Goal: Task Accomplishment & Management: Complete application form

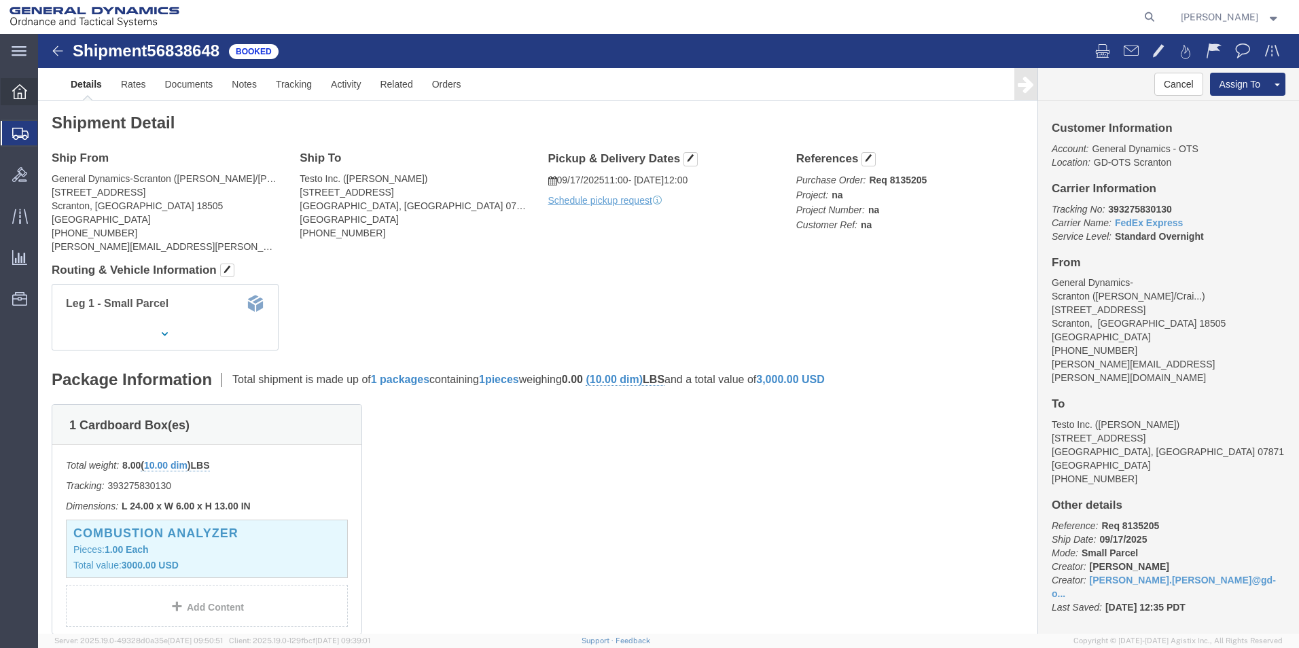
click at [20, 91] on icon at bounding box center [19, 91] width 15 height 15
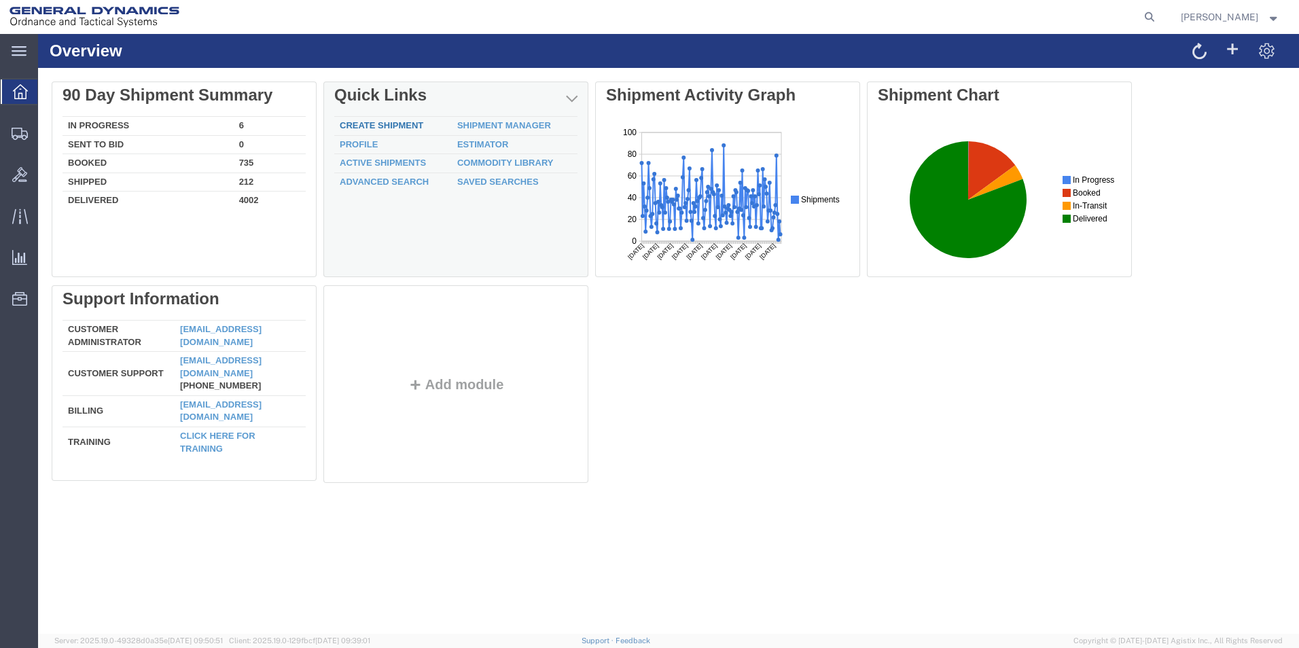
click at [412, 125] on link "Create Shipment" at bounding box center [382, 125] width 84 height 10
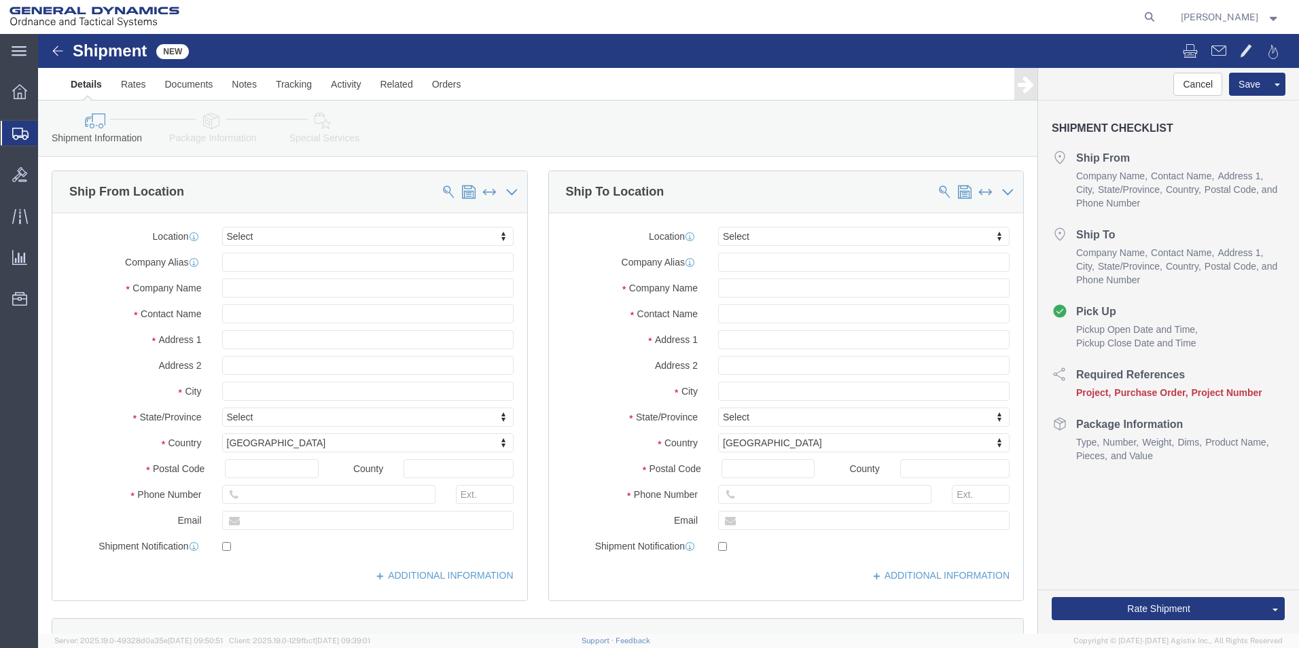
select select
click input "text"
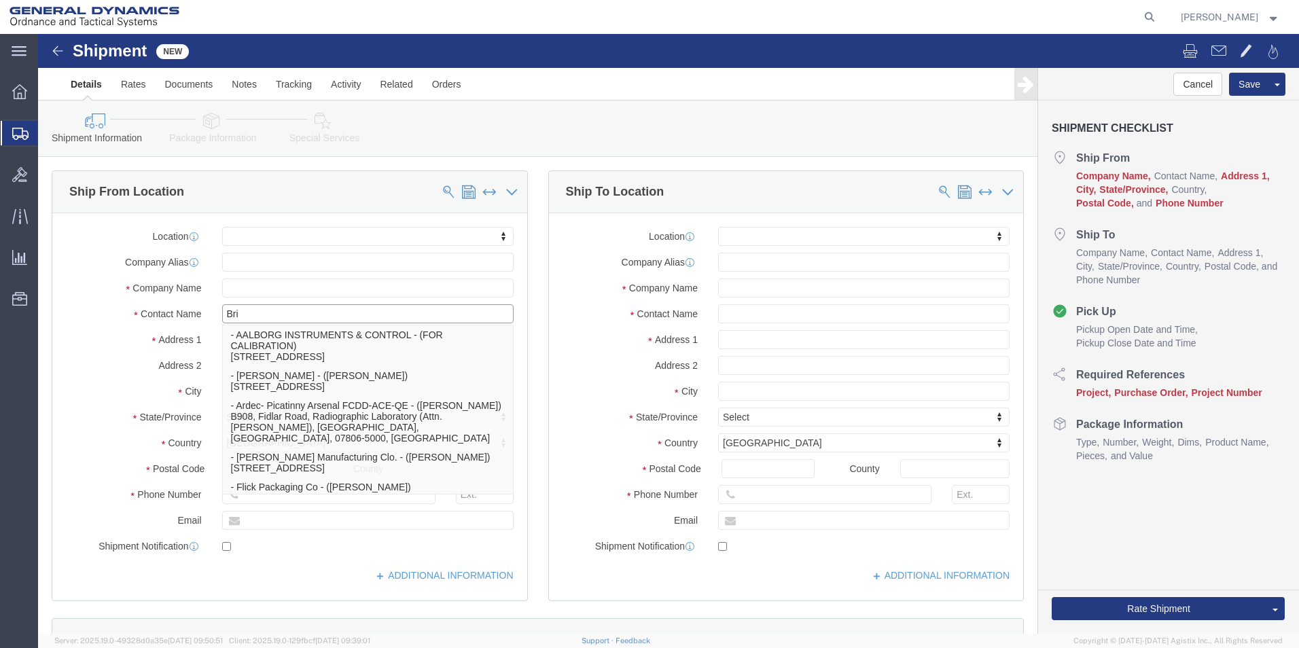
type input "Brit"
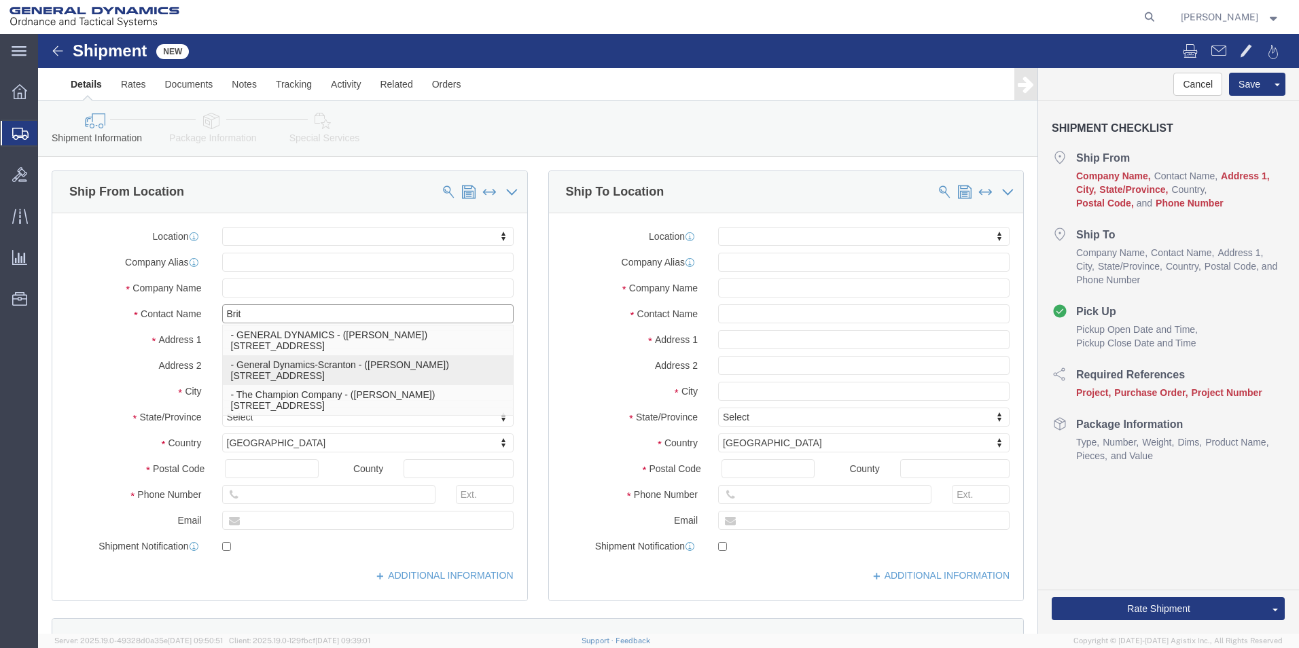
click p "- General Dynamics-Scranton - ([PERSON_NAME]) [STREET_ADDRESS][PERSON_NAME]"
select select
type input "General Dynamics-Scranton"
type input "[PERSON_NAME]"
type input "[STREET_ADDRESS]"
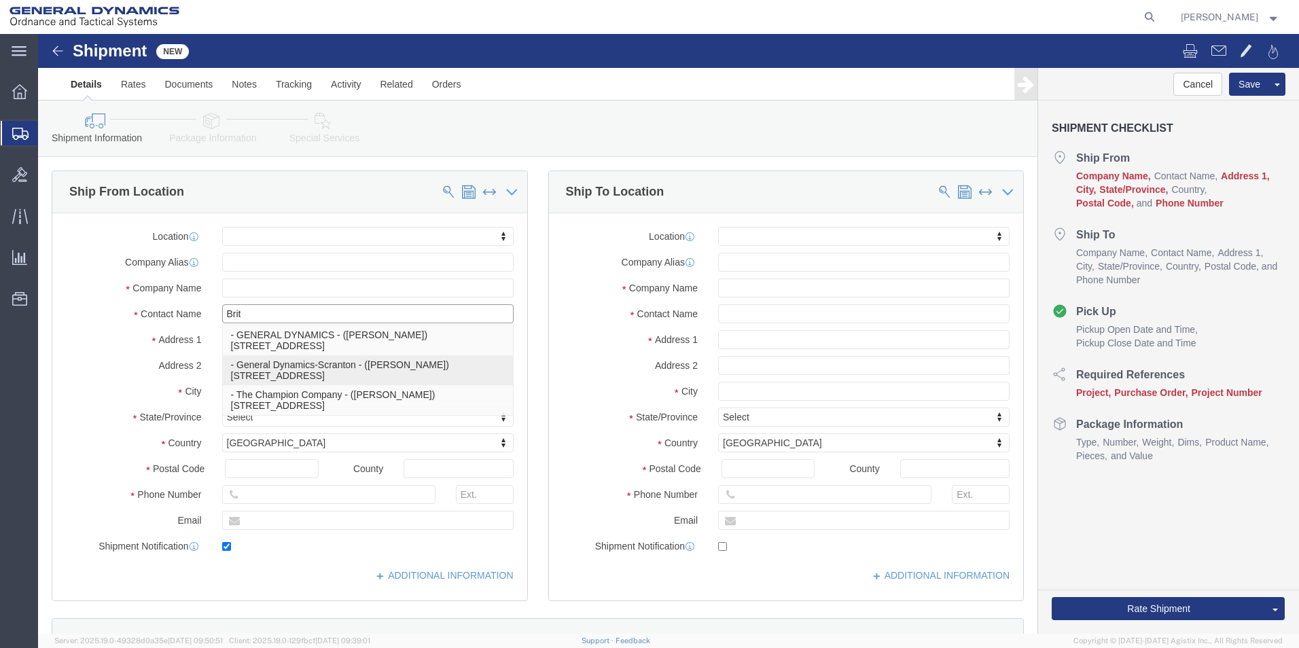
type input "Scranton"
type input "18505"
type input "[PHONE_NUMBER]"
type input "[PERSON_NAME][EMAIL_ADDRESS][PERSON_NAME][DOMAIN_NAME]"
checkbox input "true"
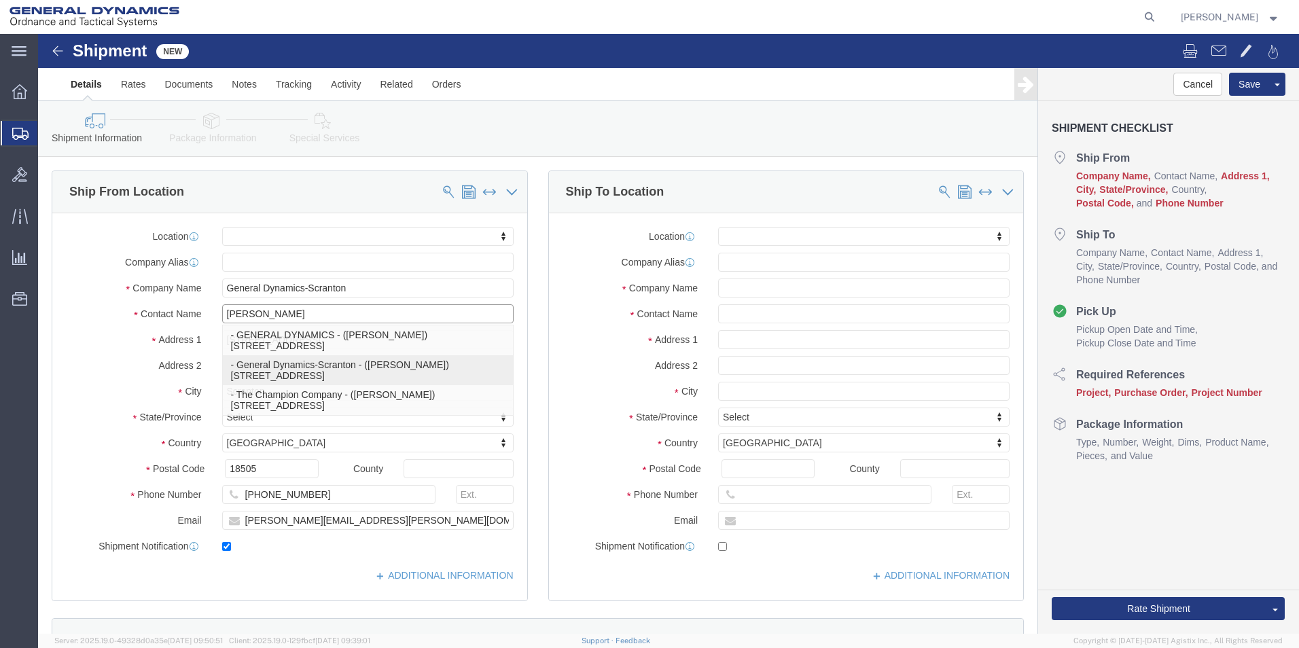
select select "PA"
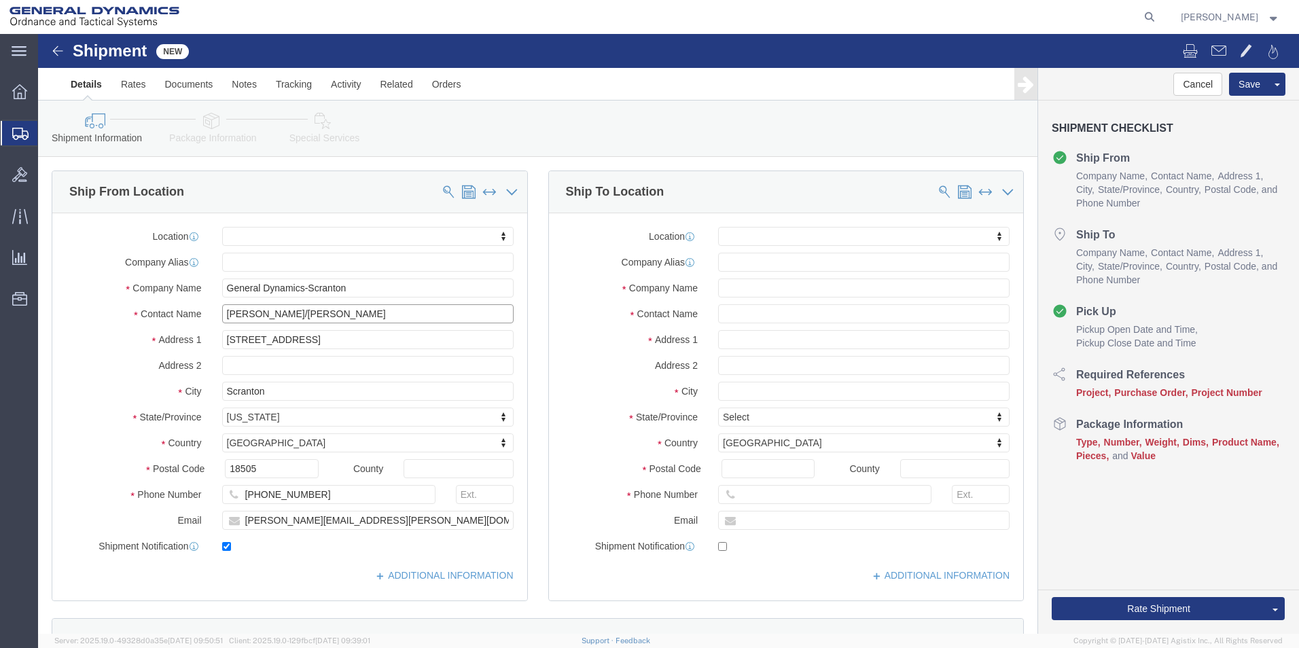
type input "[PERSON_NAME]/[PERSON_NAME]"
click input "text"
type input "West"
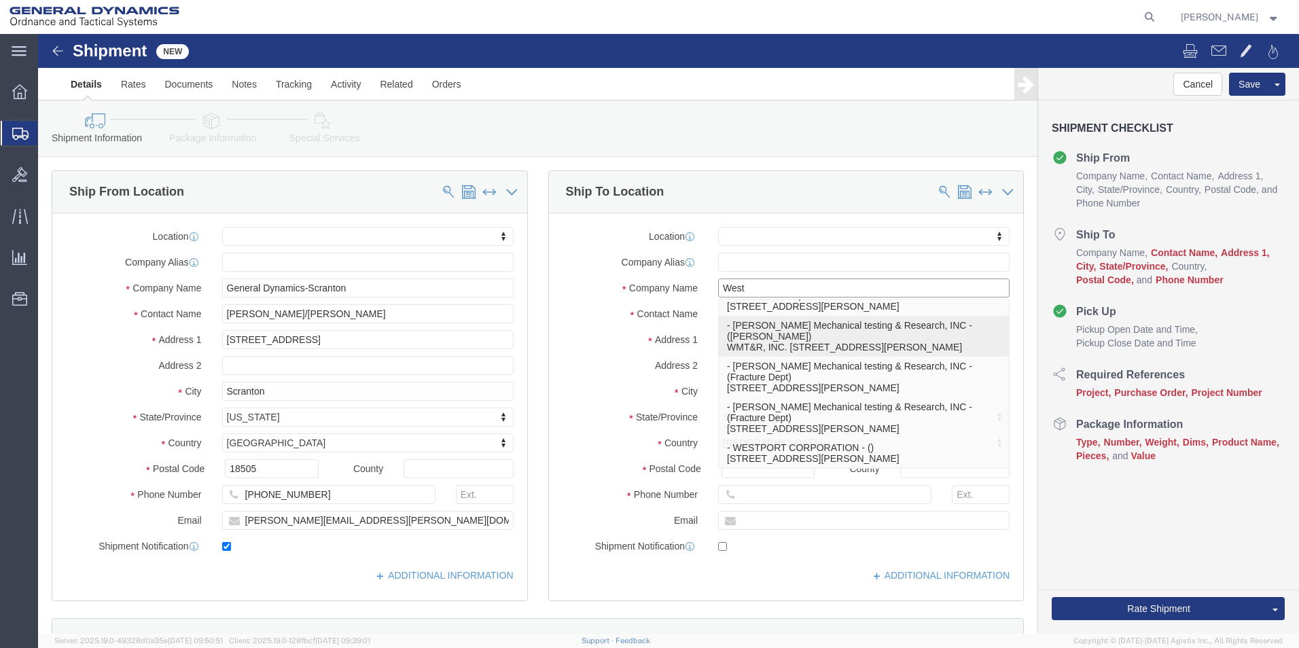
scroll to position [128, 0]
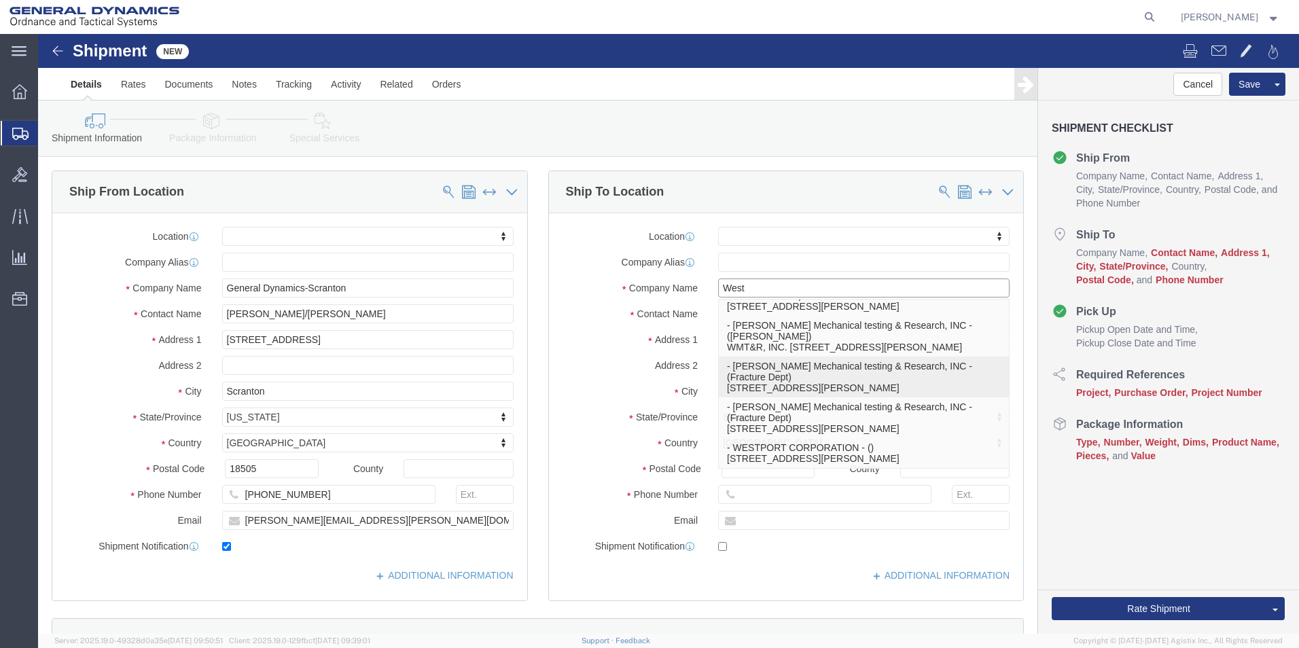
click p "- [PERSON_NAME] Mechanical testing & Research, INC - (Fracture Dept) [STREET_AD…"
select select
type input "[PERSON_NAME] Mechanical testing & Research, INC"
type input "Fracture Dept"
type input "[STREET_ADDRESS][PERSON_NAME]"
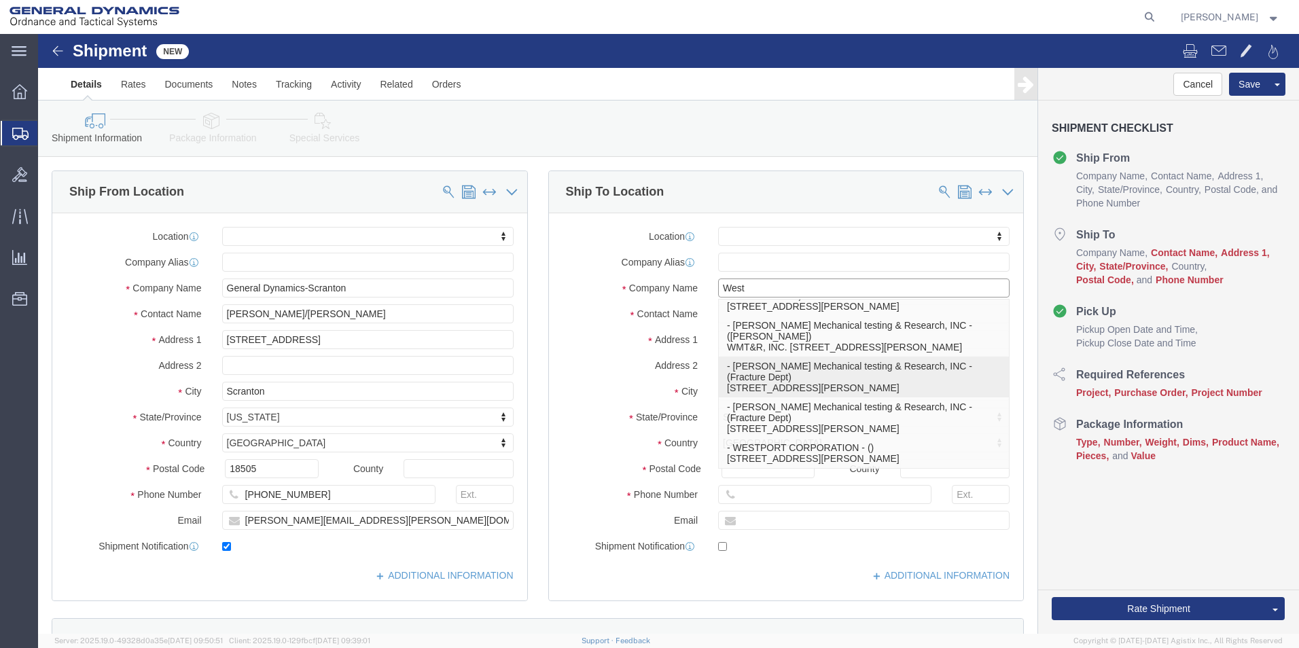
type input "YOUNGSTOWN"
type input "15696"
select select "PA"
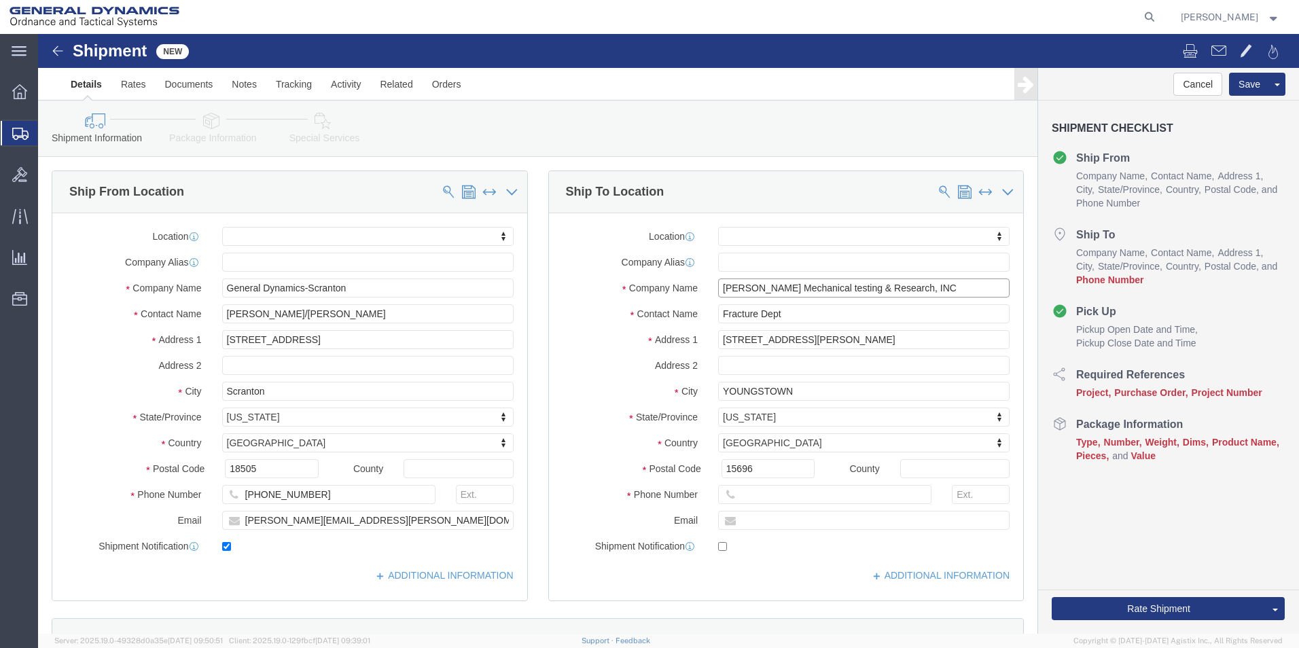
type input "[PERSON_NAME] Mechanical testing & Research, INC"
drag, startPoint x: 714, startPoint y: 464, endPoint x: 741, endPoint y: 448, distance: 31.7
click input "text"
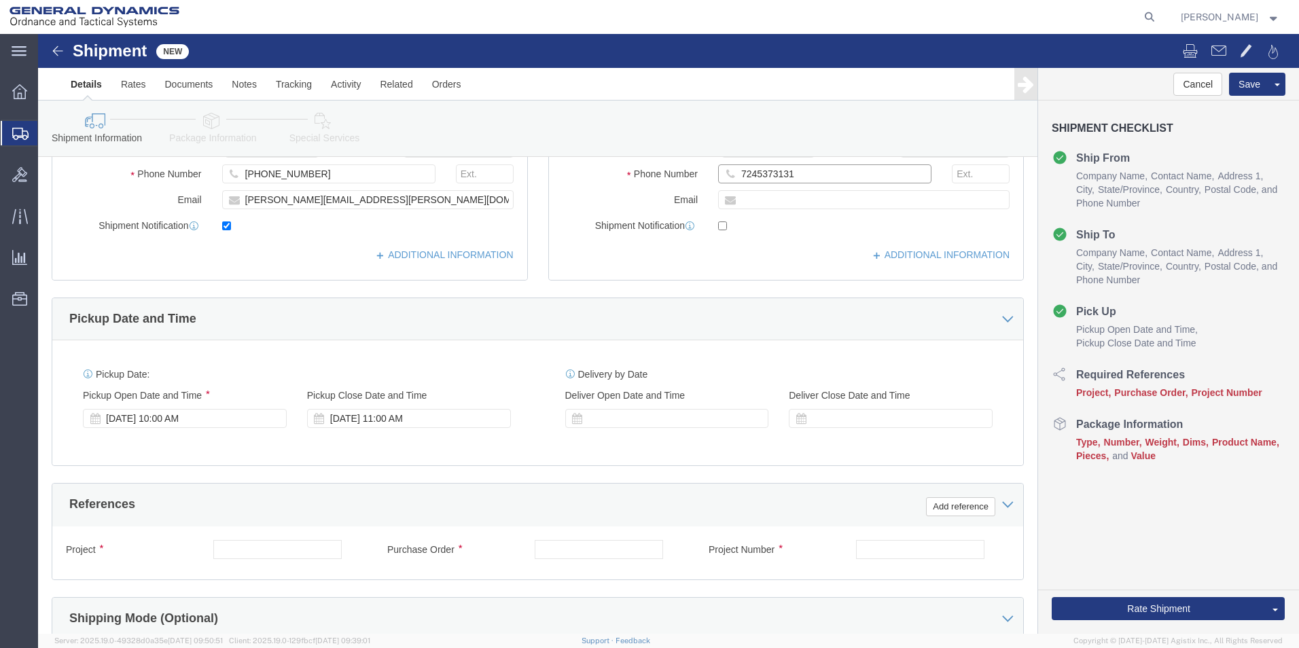
scroll to position [340, 0]
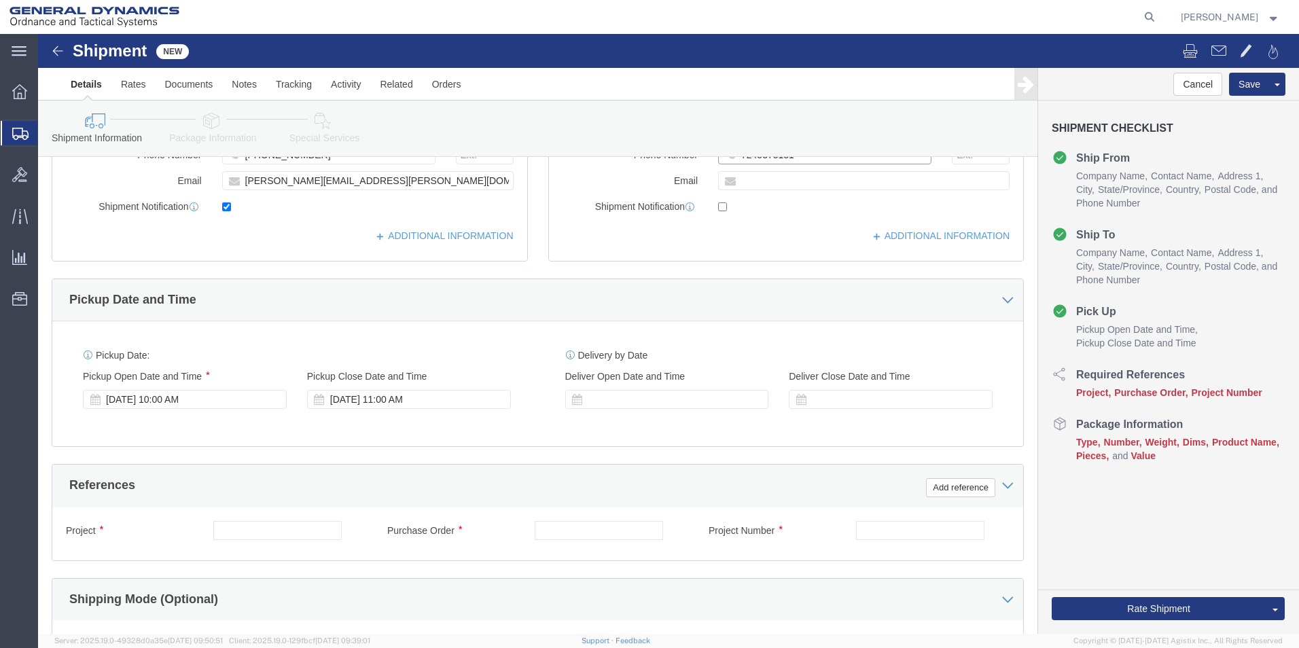
type input "7245373131"
click input "text"
type input "na"
type input "120534"
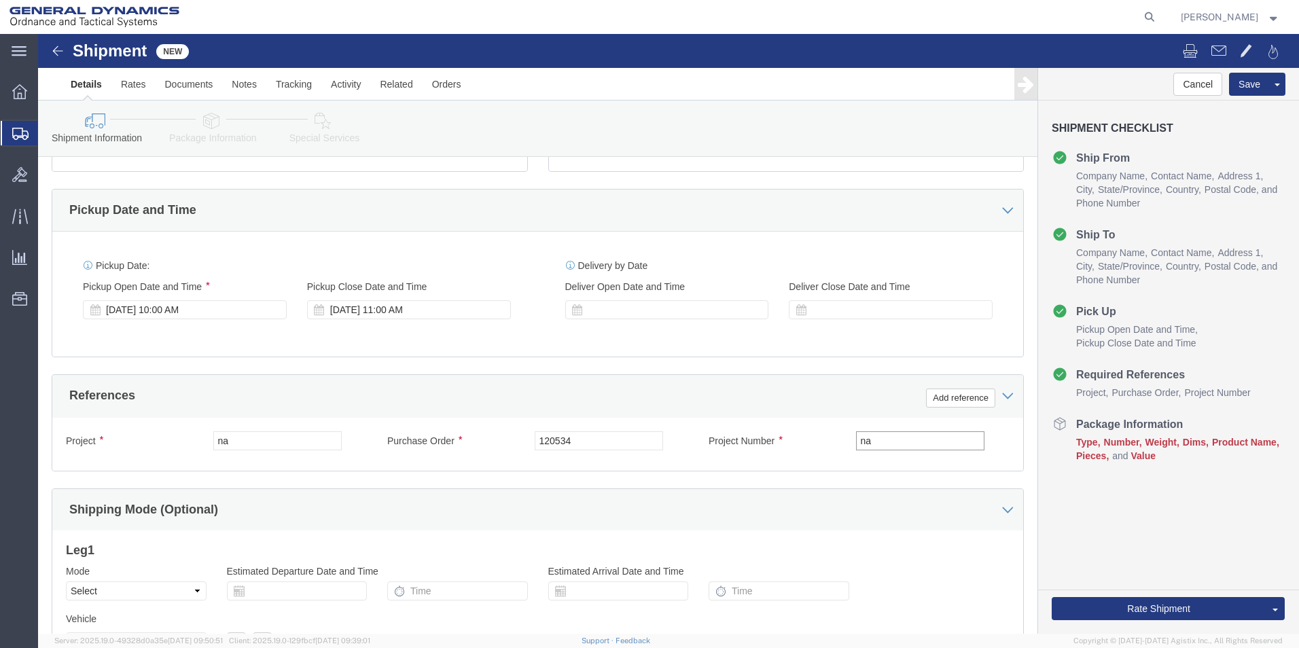
scroll to position [567, 0]
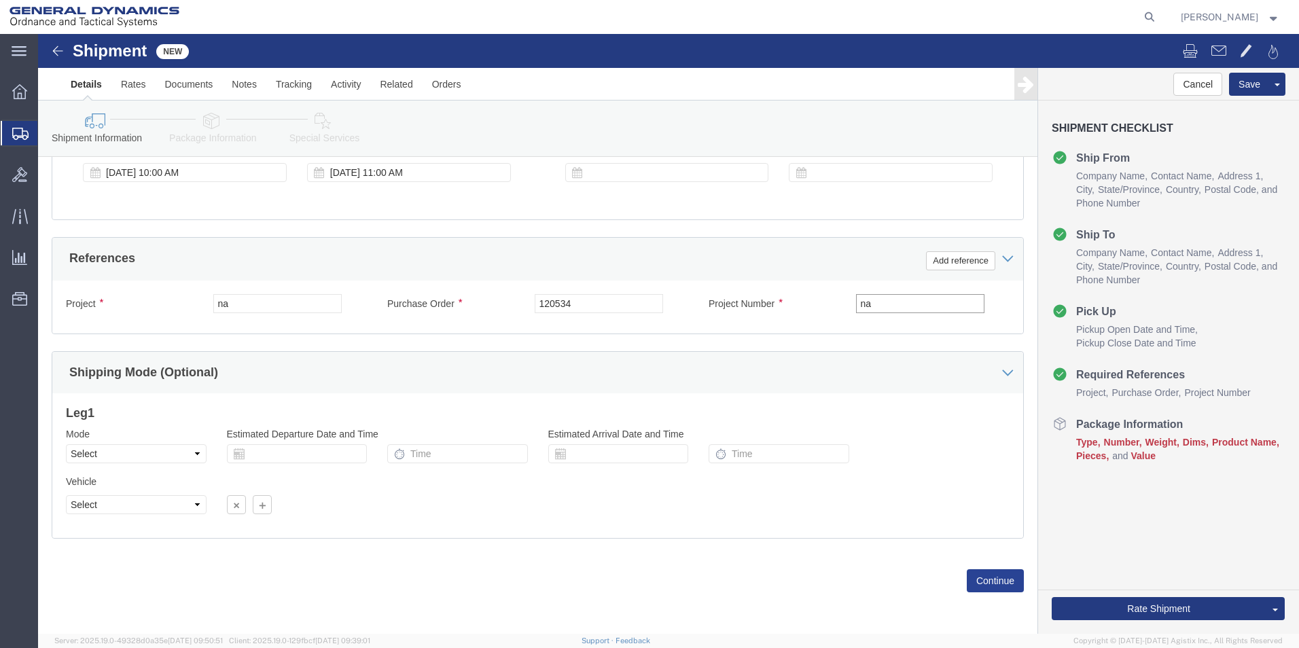
type input "na"
click button "Continue"
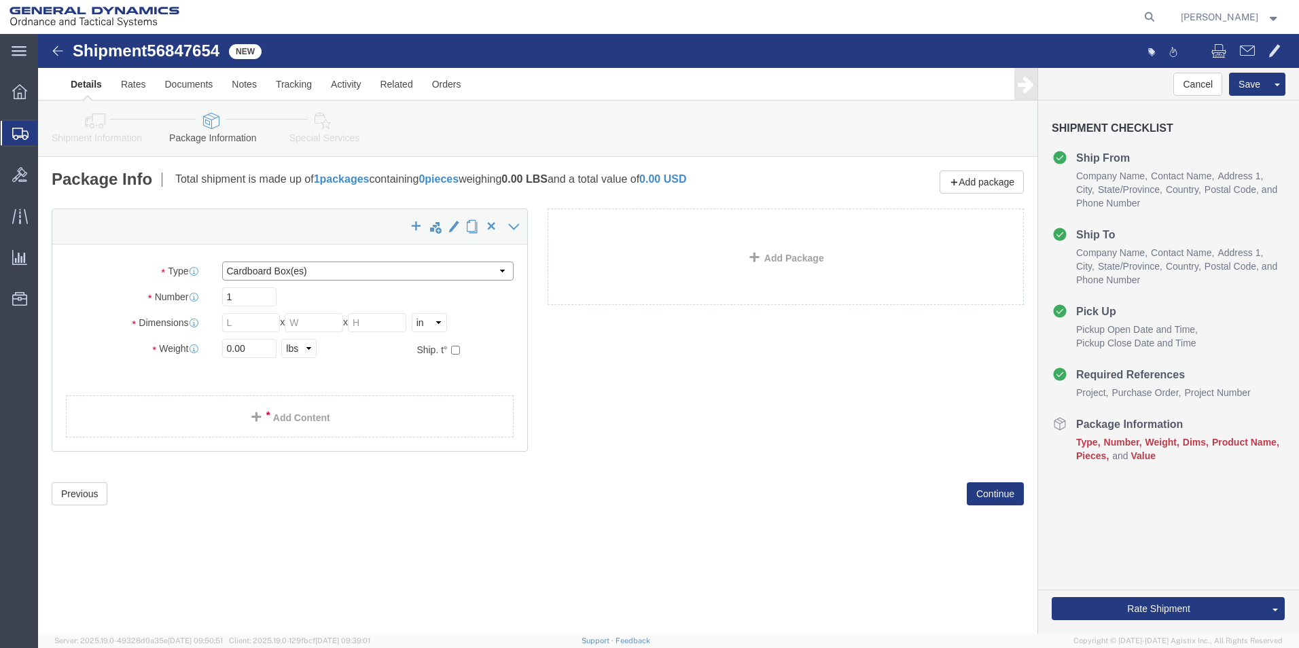
drag, startPoint x: 342, startPoint y: 276, endPoint x: 304, endPoint y: 242, distance: 51.0
click select "Select Bale(s) Basket(s) Bolt(s) Bottle(s) Buckets Bulk Bundle(s) Can(s) Cardbo…"
select select "ENV"
click select "Select Bale(s) Basket(s) Bolt(s) Bottle(s) Buckets Bulk Bundle(s) Can(s) Cardbo…"
type input "9.50"
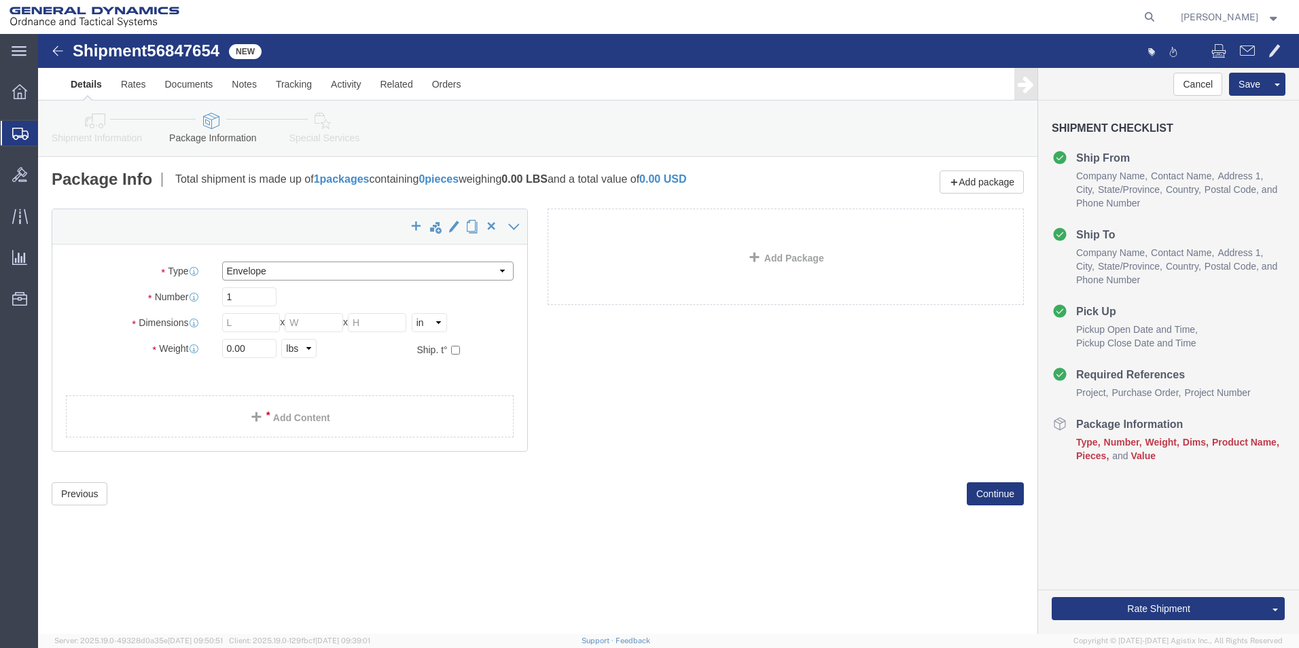
type input "12.50"
type input "0.25"
type input "1"
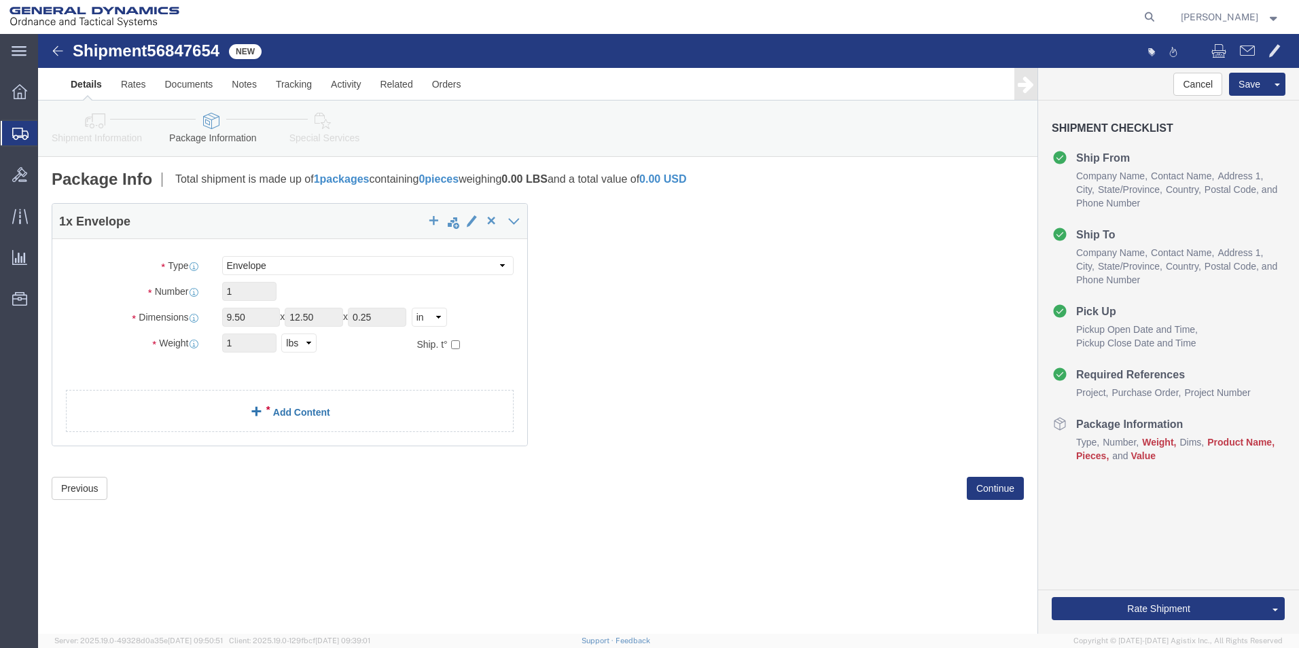
click link "Add Content"
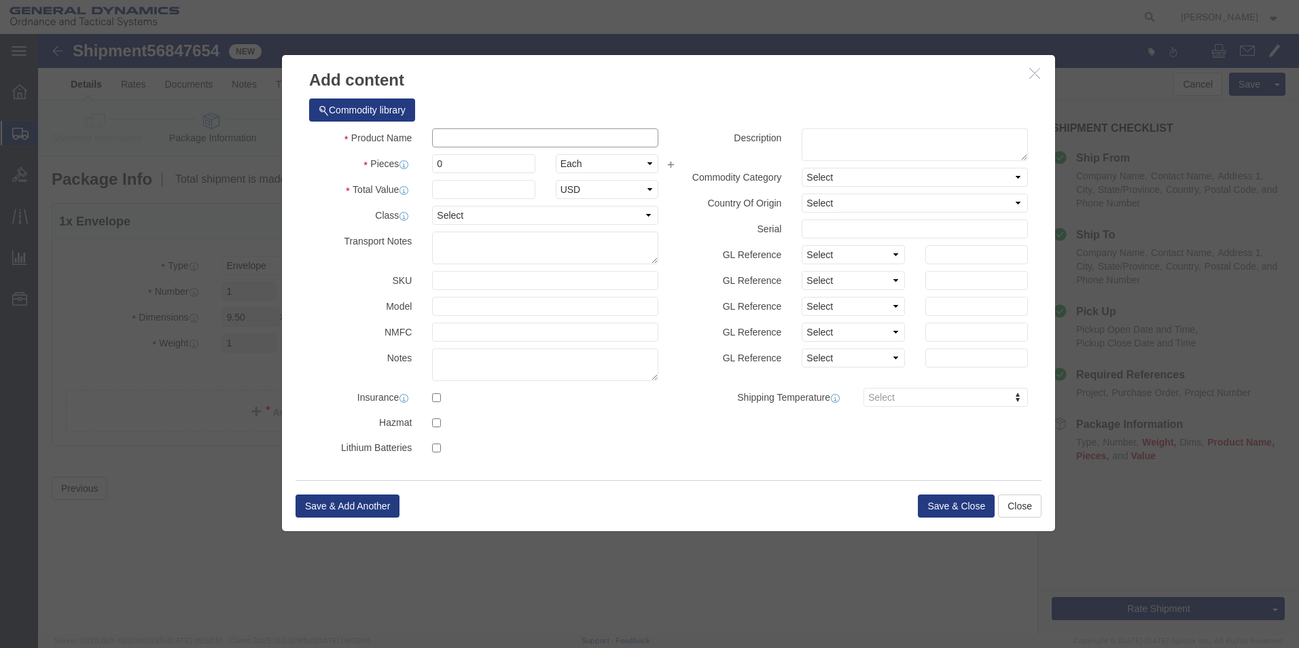
click input "text"
type input "M795 TENSILE TESTING SPECIMENS"
click input "0"
type input "6"
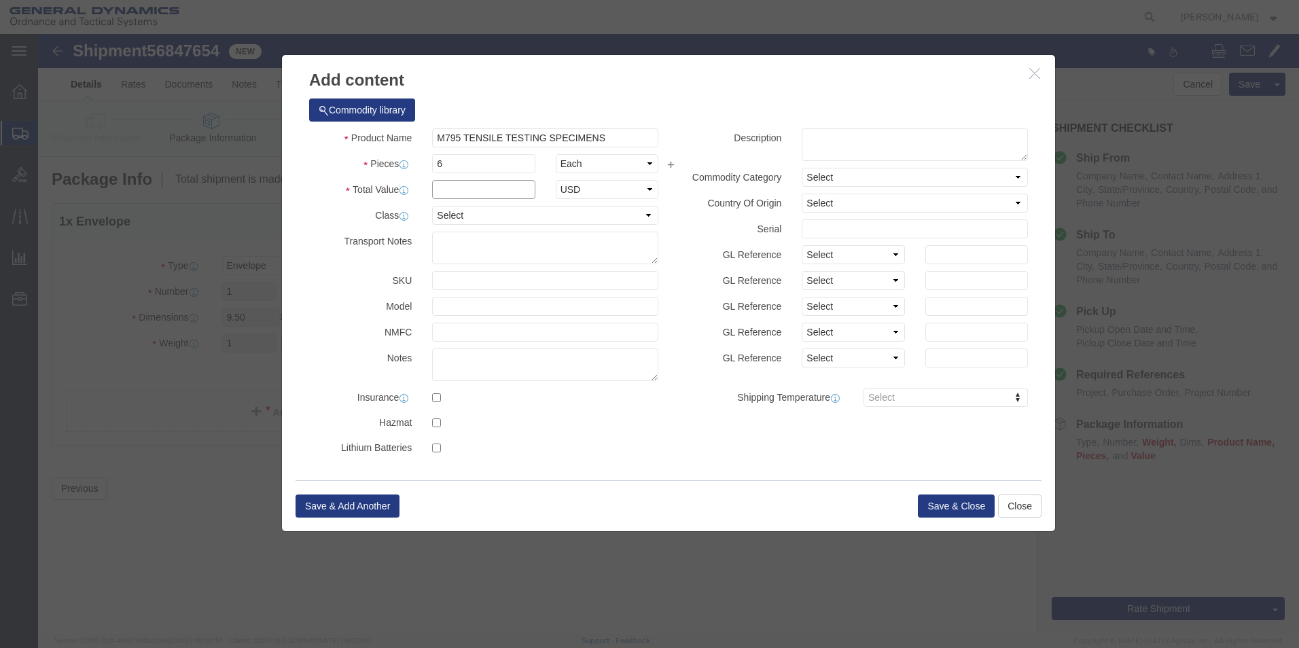
click input "text"
type input "500"
click button "Save & Close"
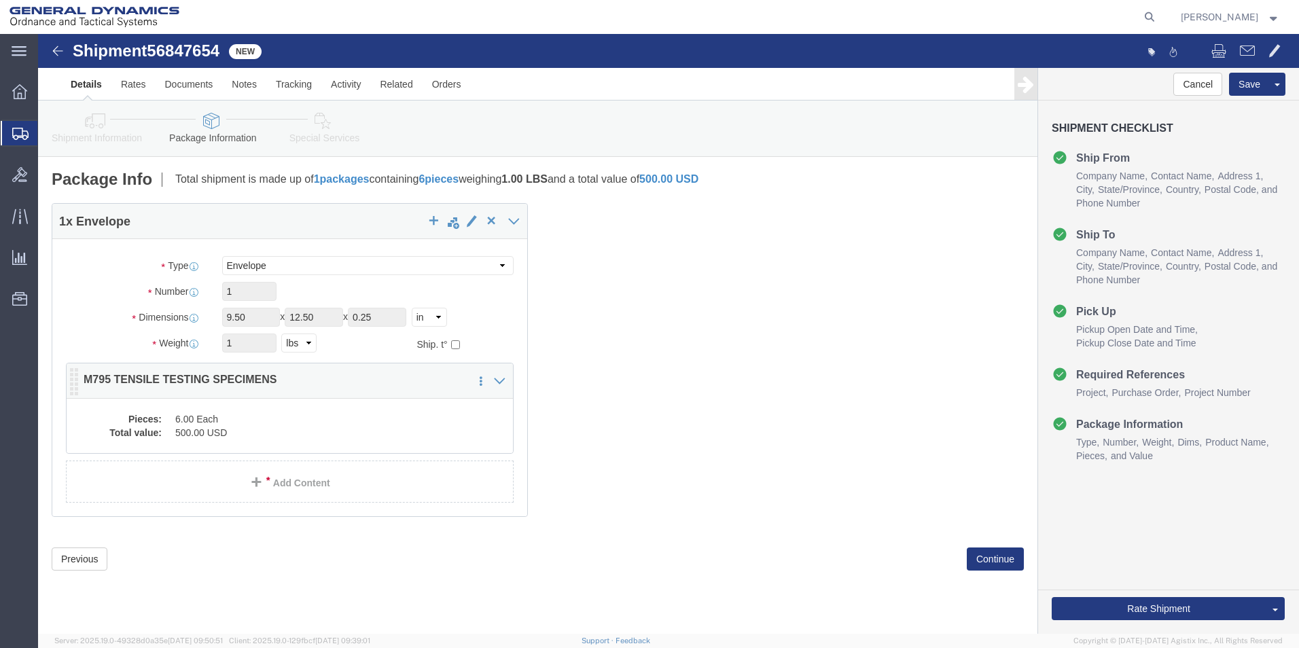
click div "Pieces: 6.00 Each Total value: 500.00 USD"
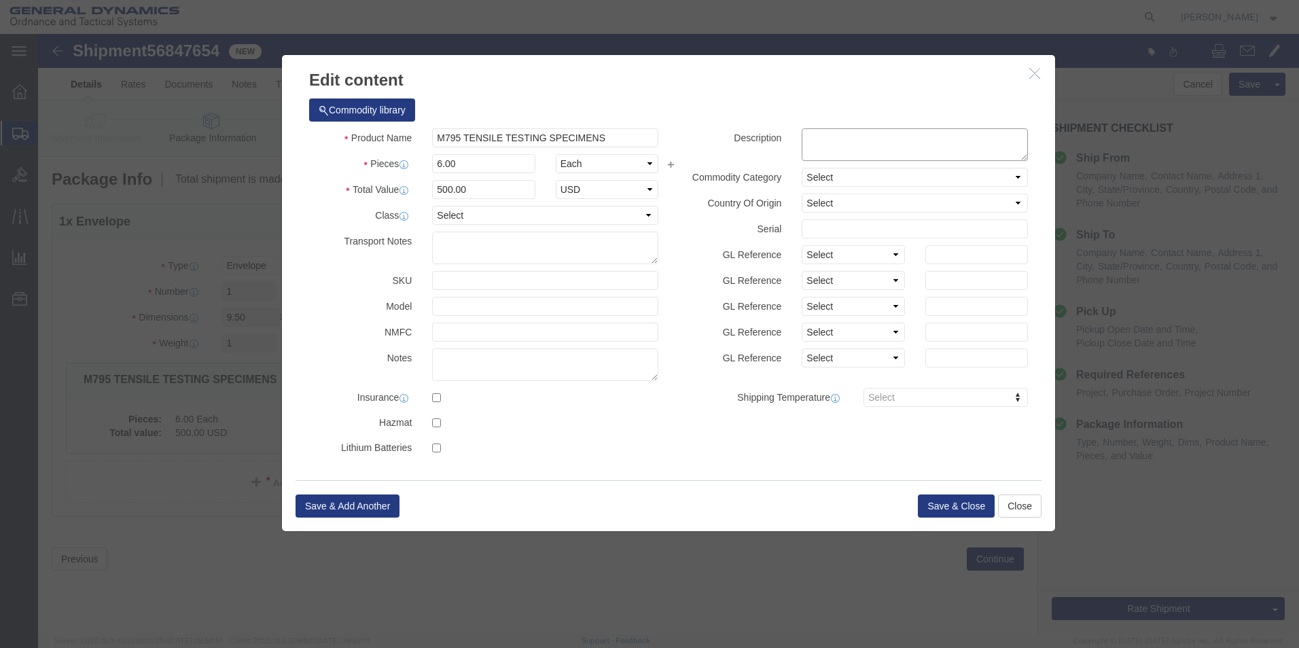
click textarea
type textarea "High HB 370, Low HB 331. 4 side wall and 2 base"
click label "GL Reference"
click button "Save & Close"
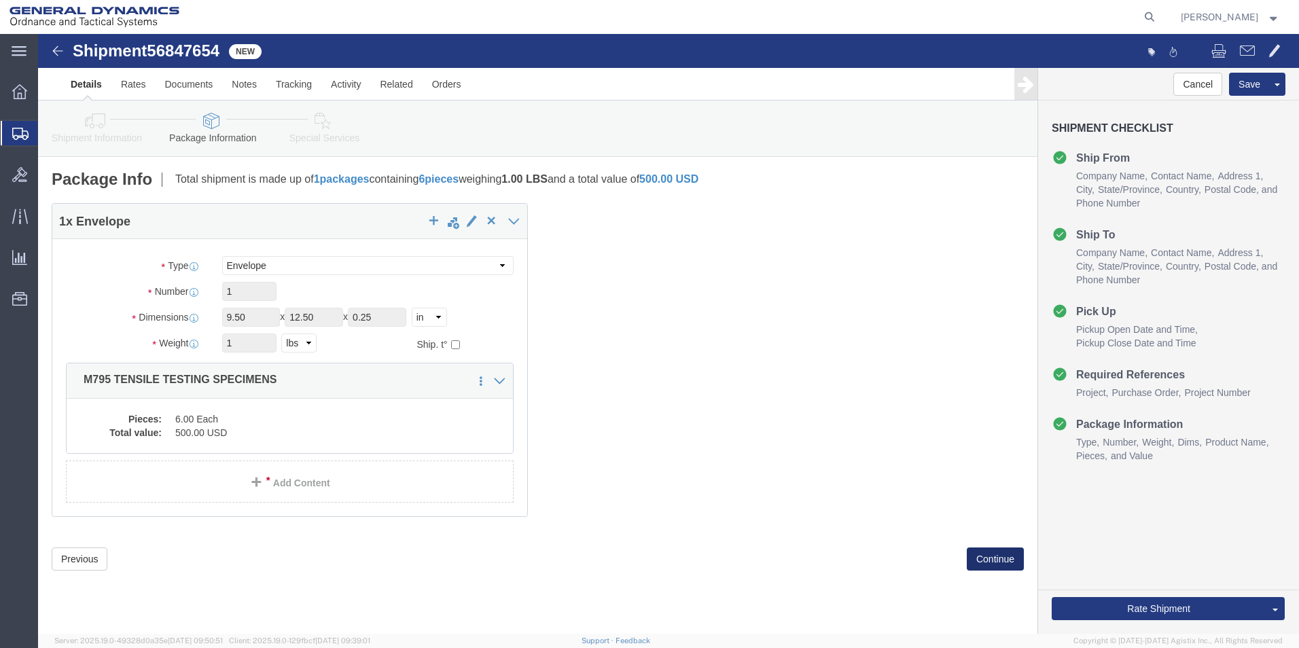
click button "Continue"
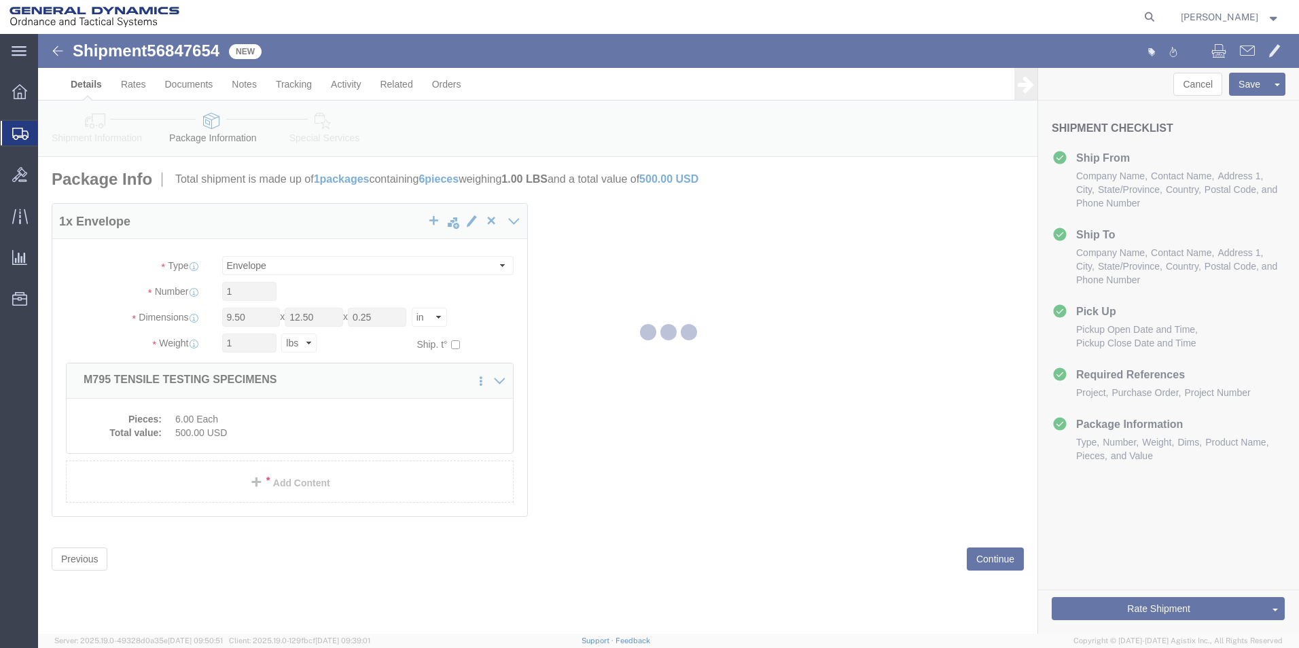
select select
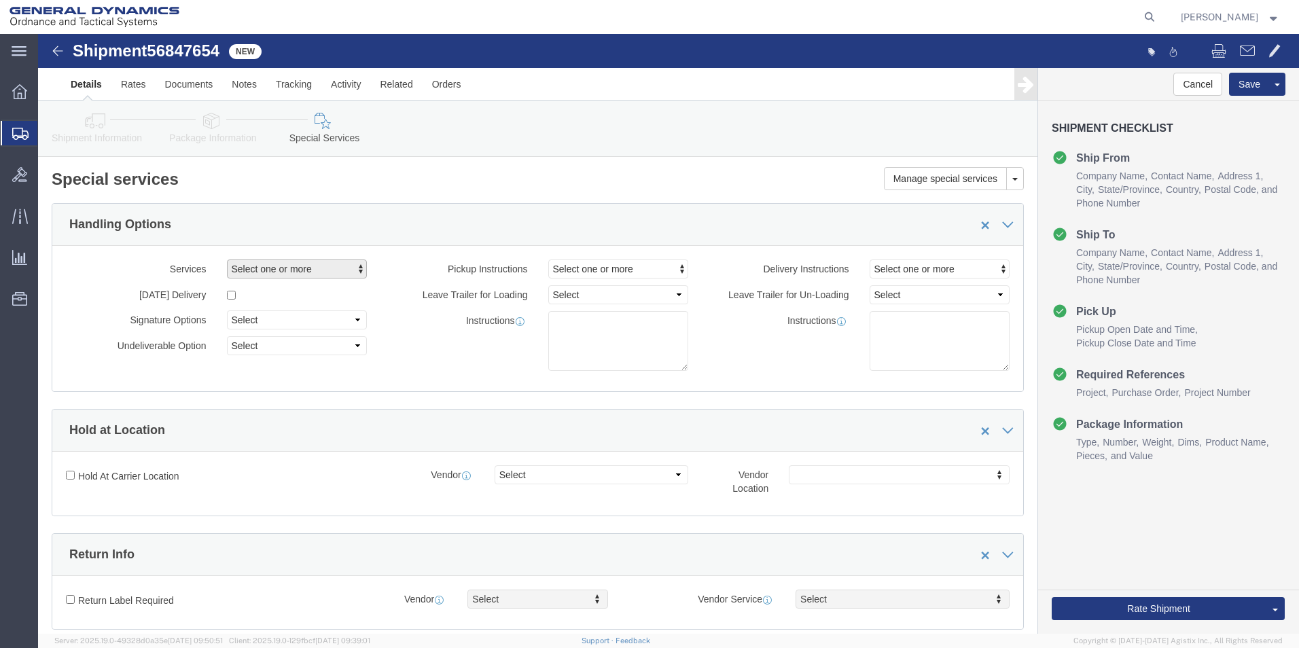
click span "Select one or more"
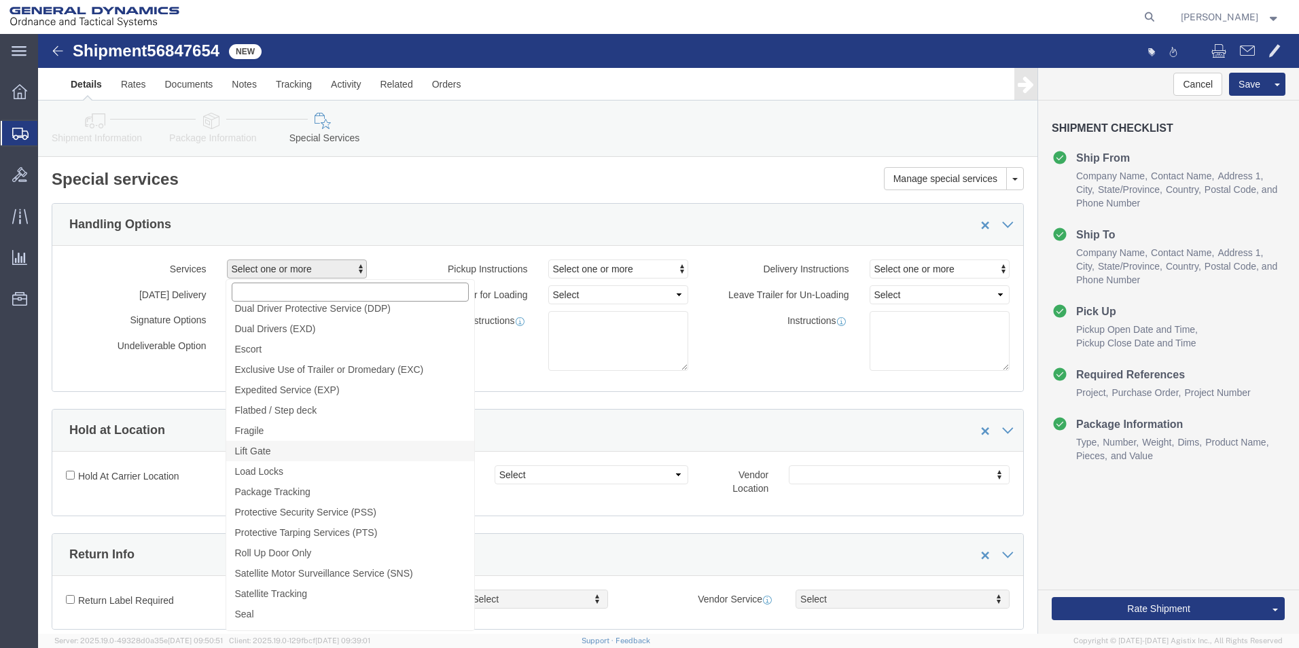
scroll to position [136, 0]
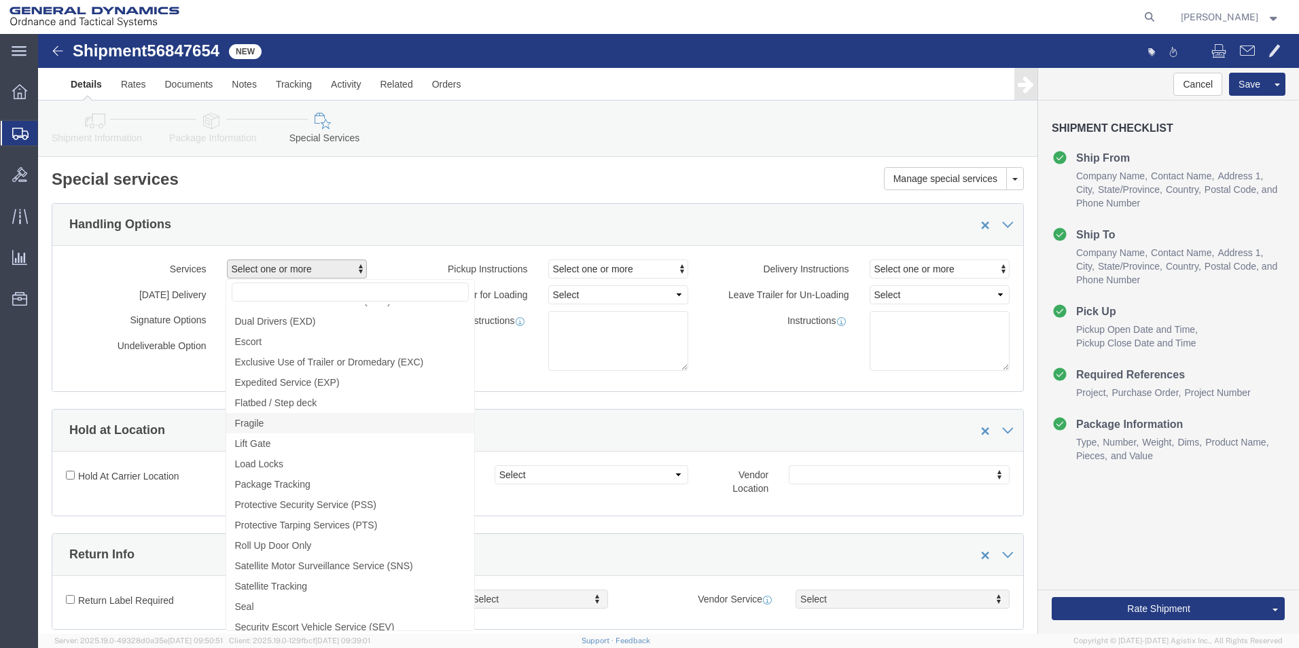
click link "Fragile"
select select "VEHICLE_FRAGILE"
click div "Services Fragile Air Ride Truck Blanket Wrap Carnet Consolidated Shipment Const…"
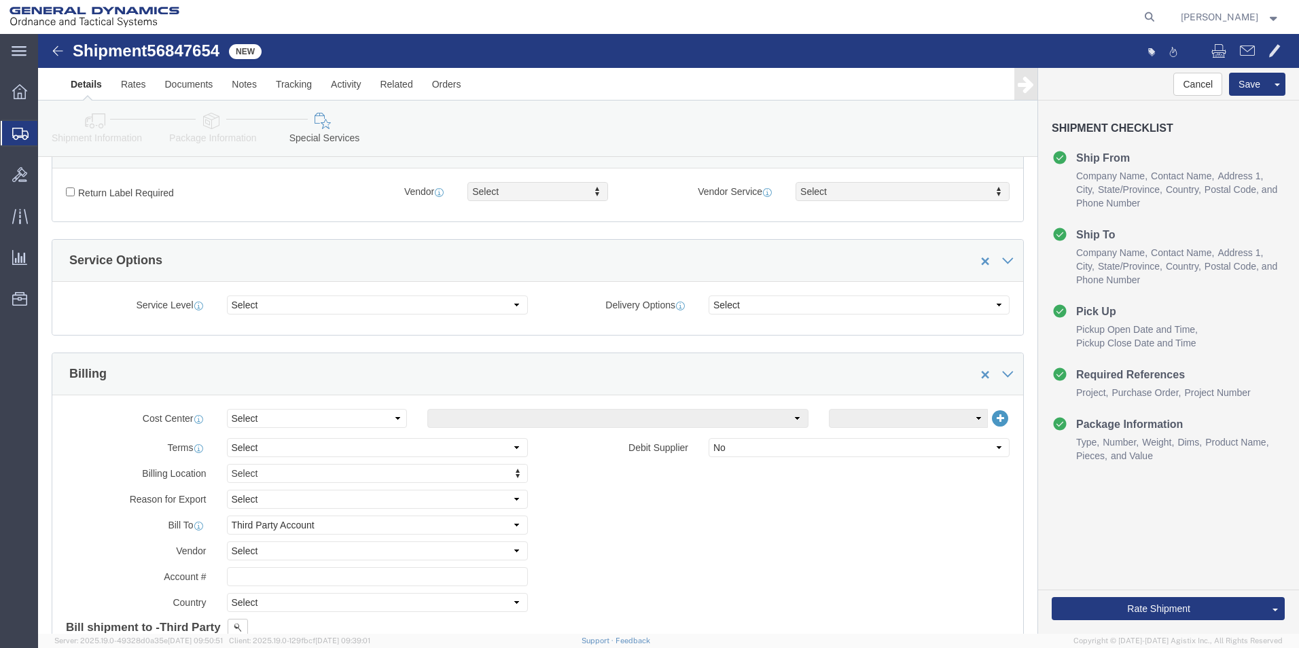
scroll to position [476, 0]
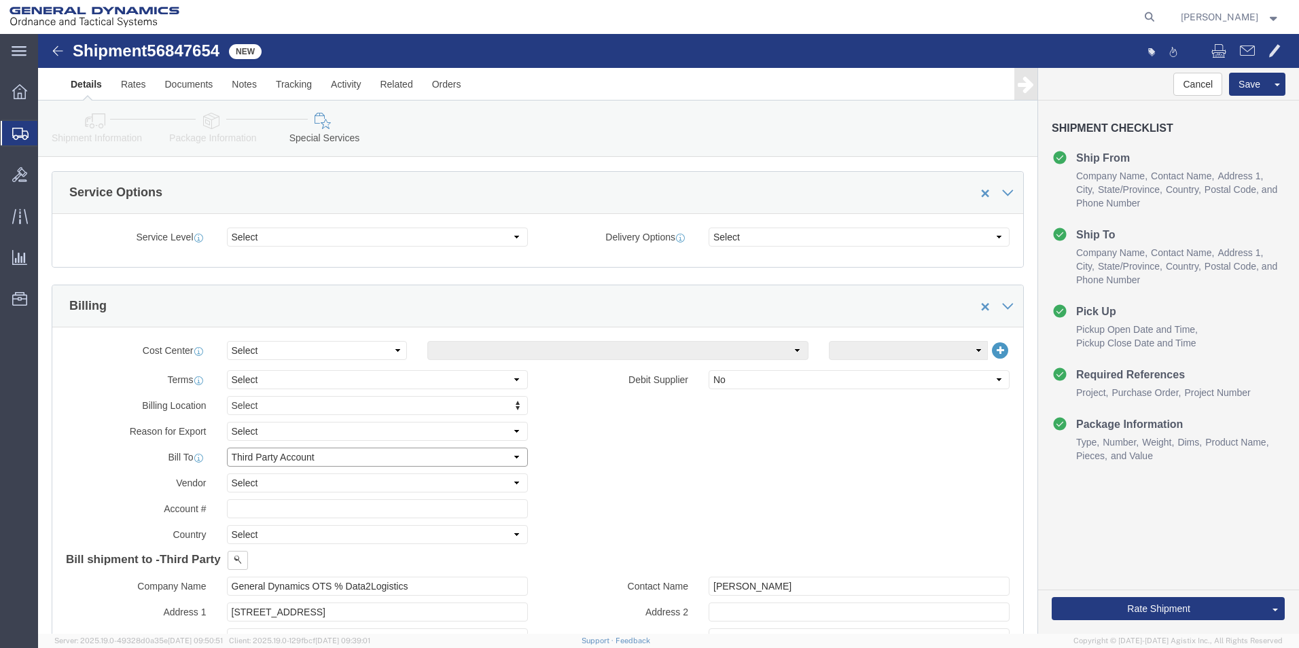
click select "Select Recipient Account Sender/Shipper Third Party Account"
select select "SHIP"
click select "Select Recipient Account Sender/Shipper Third Party Account"
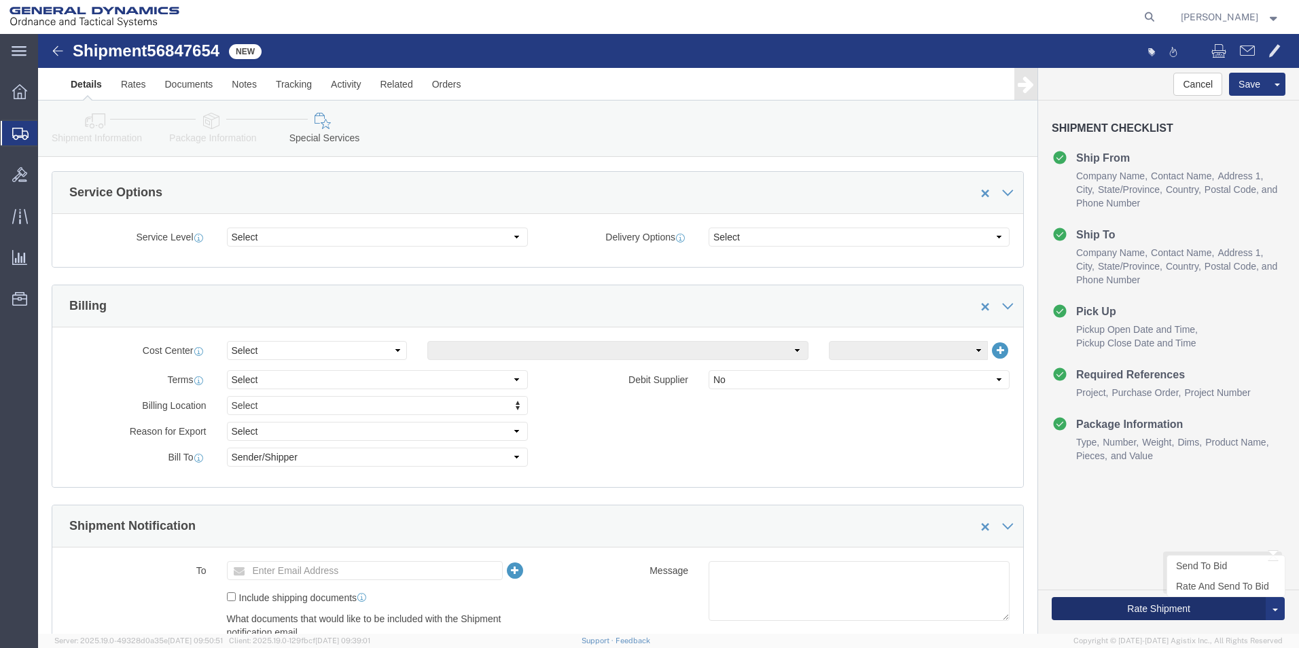
click button "Rate Shipment"
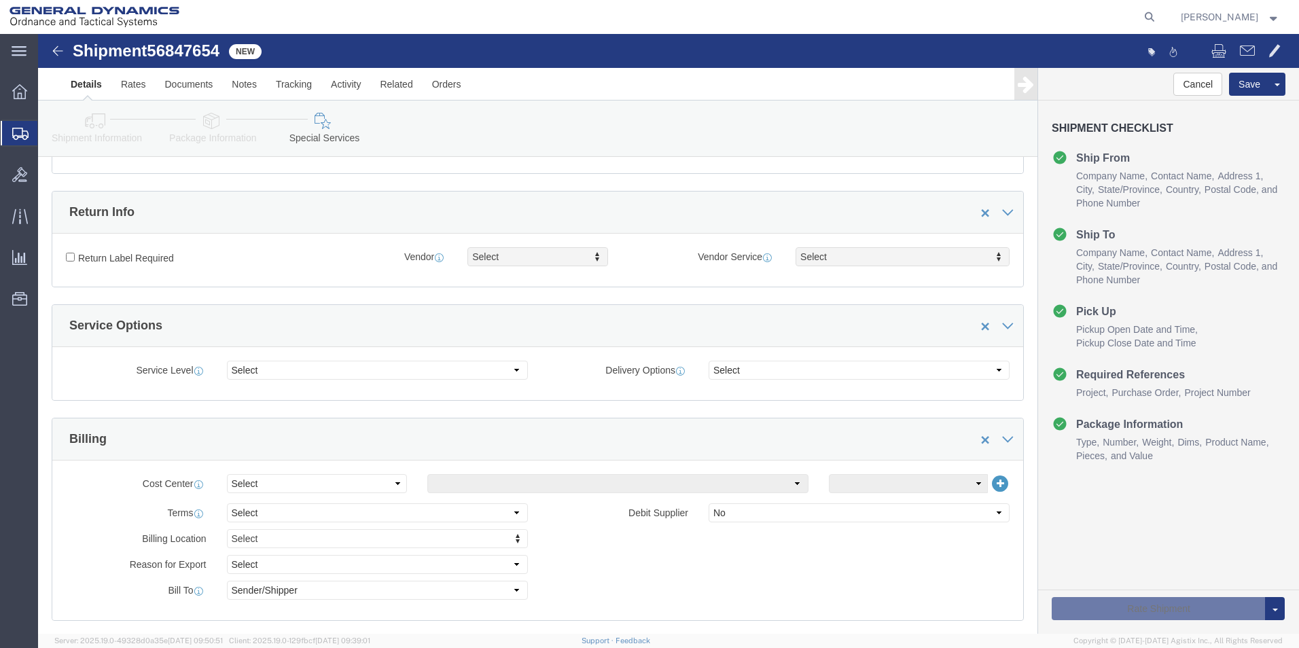
scroll to position [136, 0]
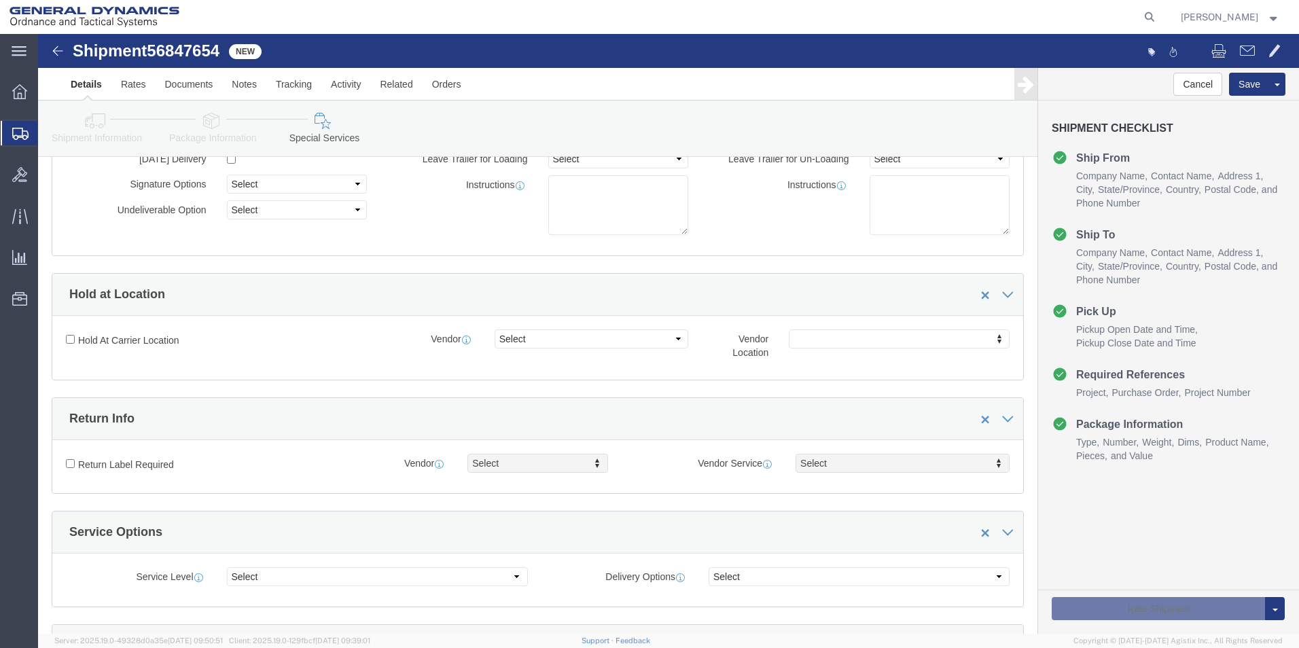
click icon
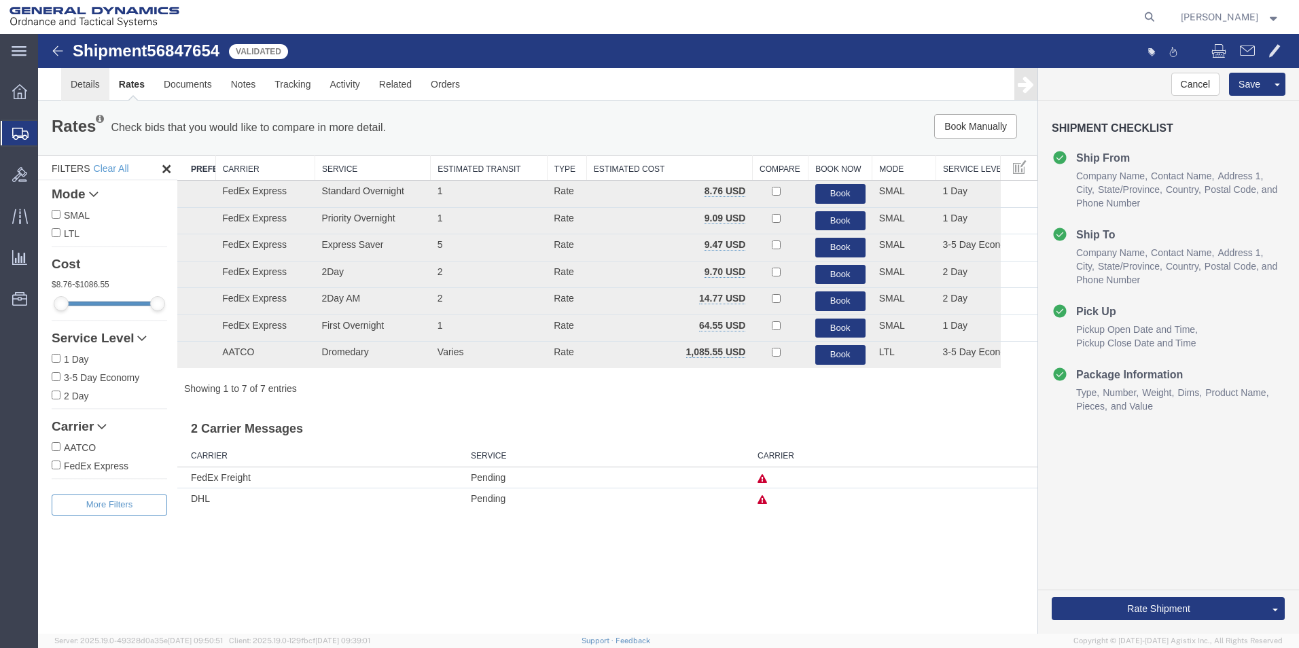
click at [88, 84] on link "Details" at bounding box center [85, 84] width 48 height 33
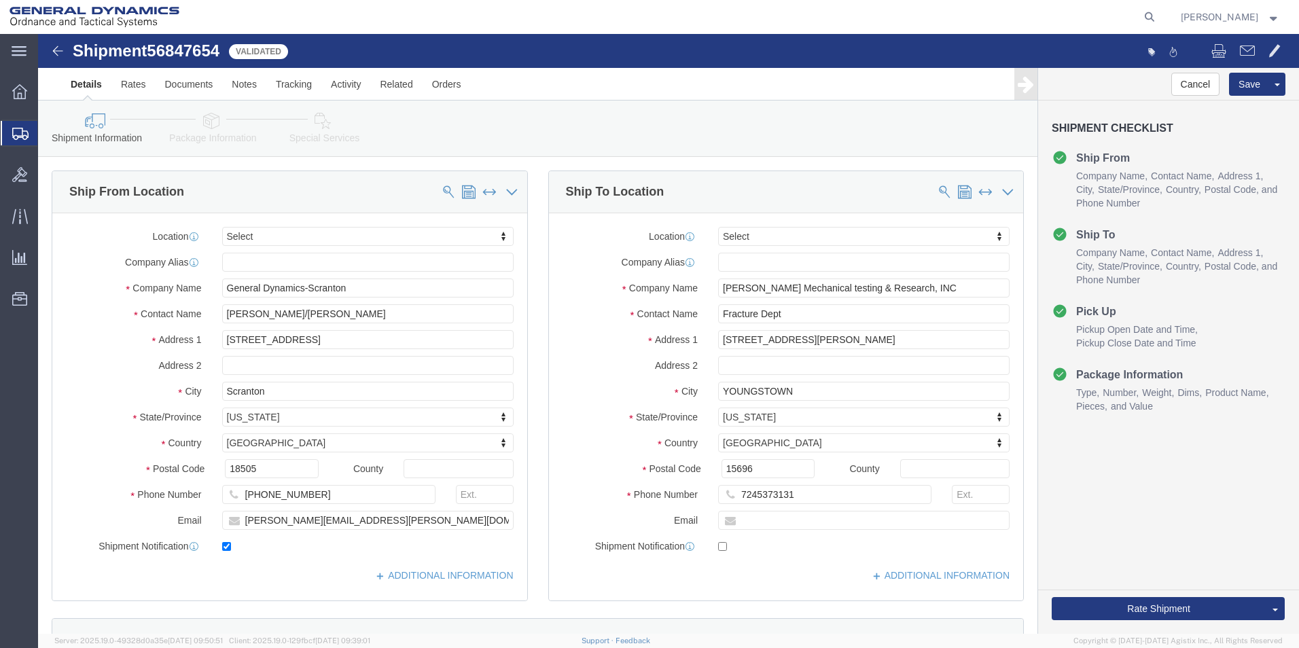
click icon
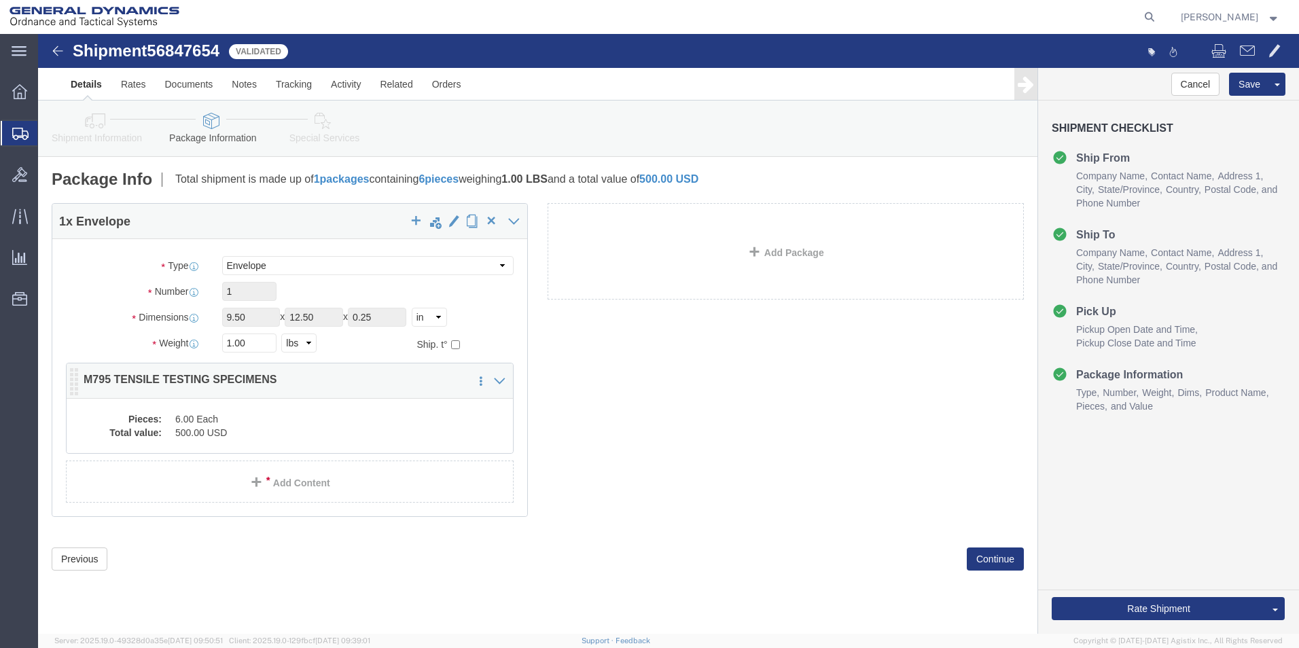
click div "1 x Envelope Package Type Select Bale(s) Basket(s) Bolt(s) Bottle(s) Buckets Bu…"
click dd "6.00 Each"
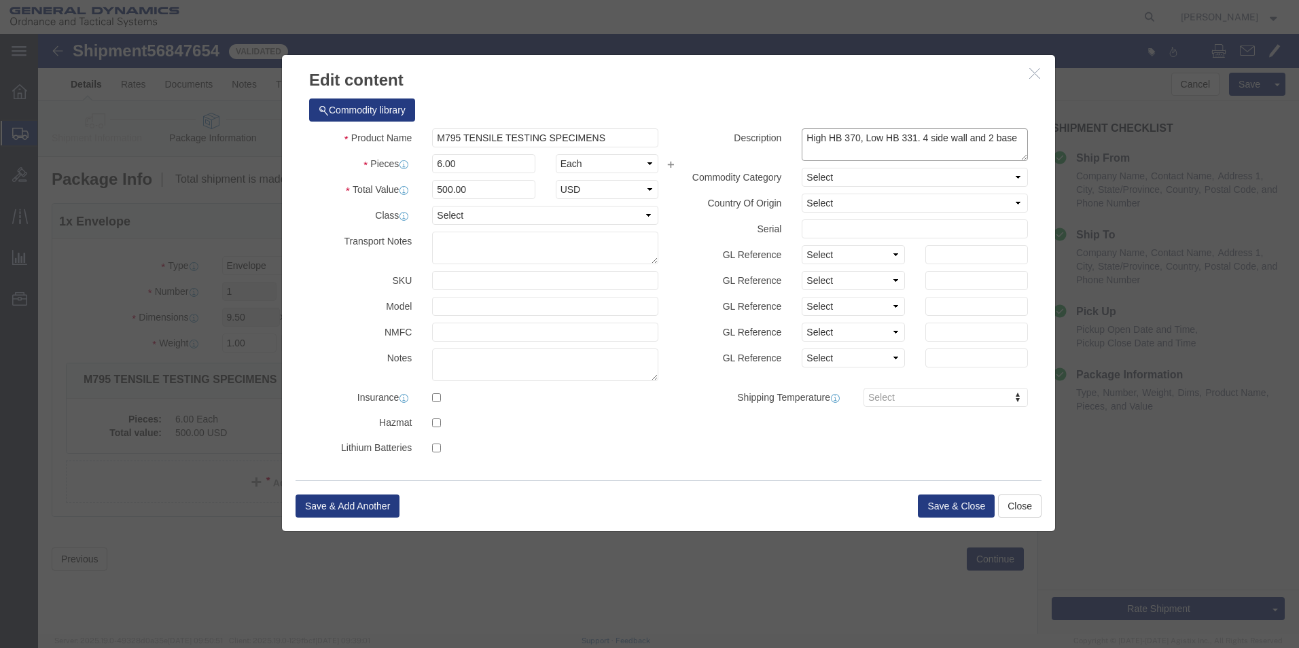
click textarea "High HB 370, Low HB 331. 4 side wall and 2 base"
type textarea "Heat M496-2. High HB 371, Low HB 336. 4 side wall and 2 base"
click button "Save & Close"
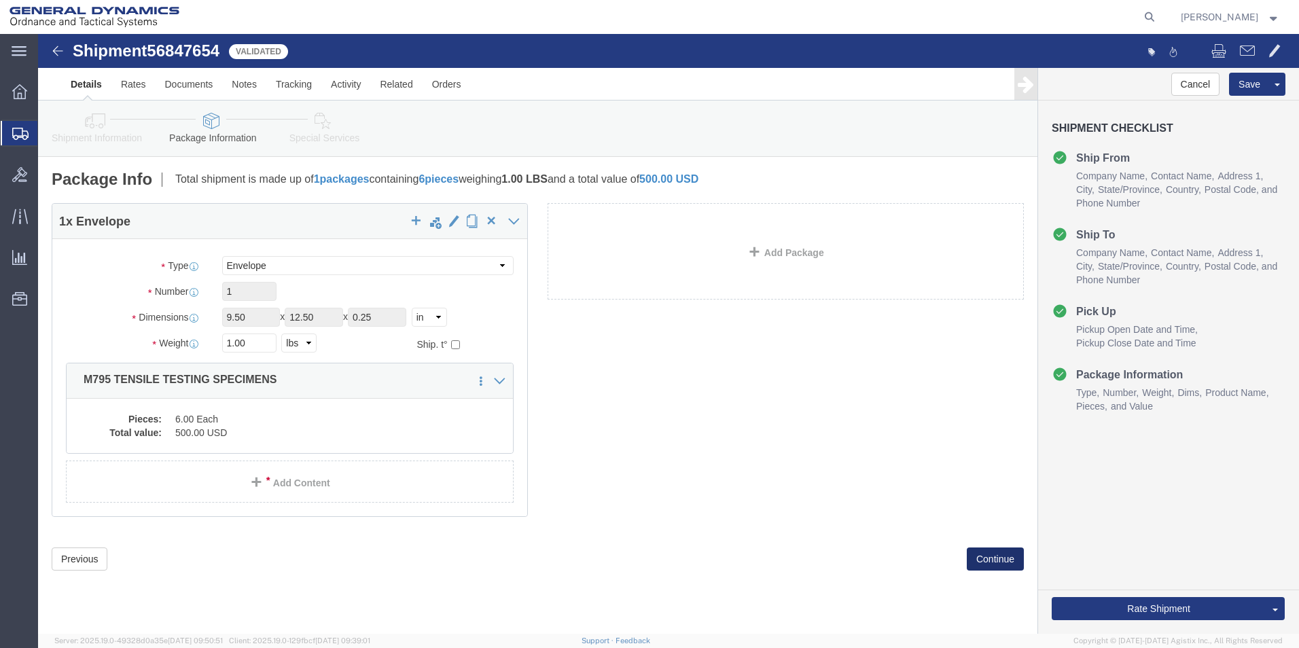
click button "Continue"
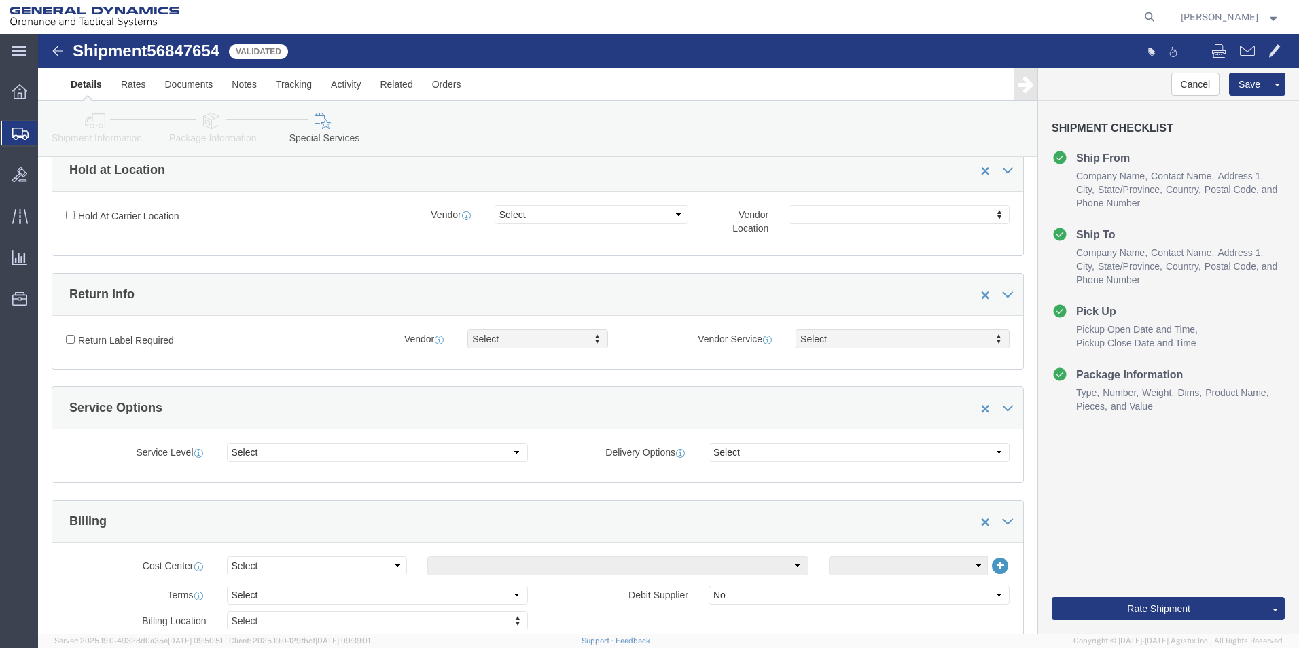
scroll to position [272, 0]
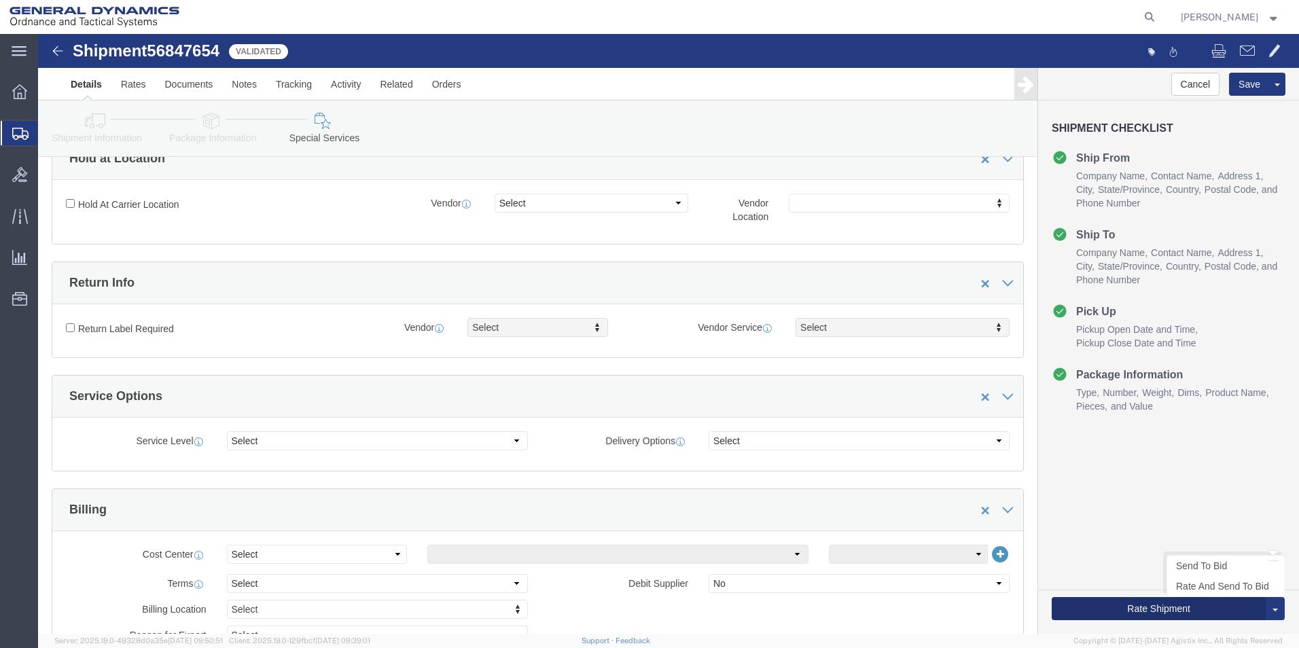
click button "Rate Shipment"
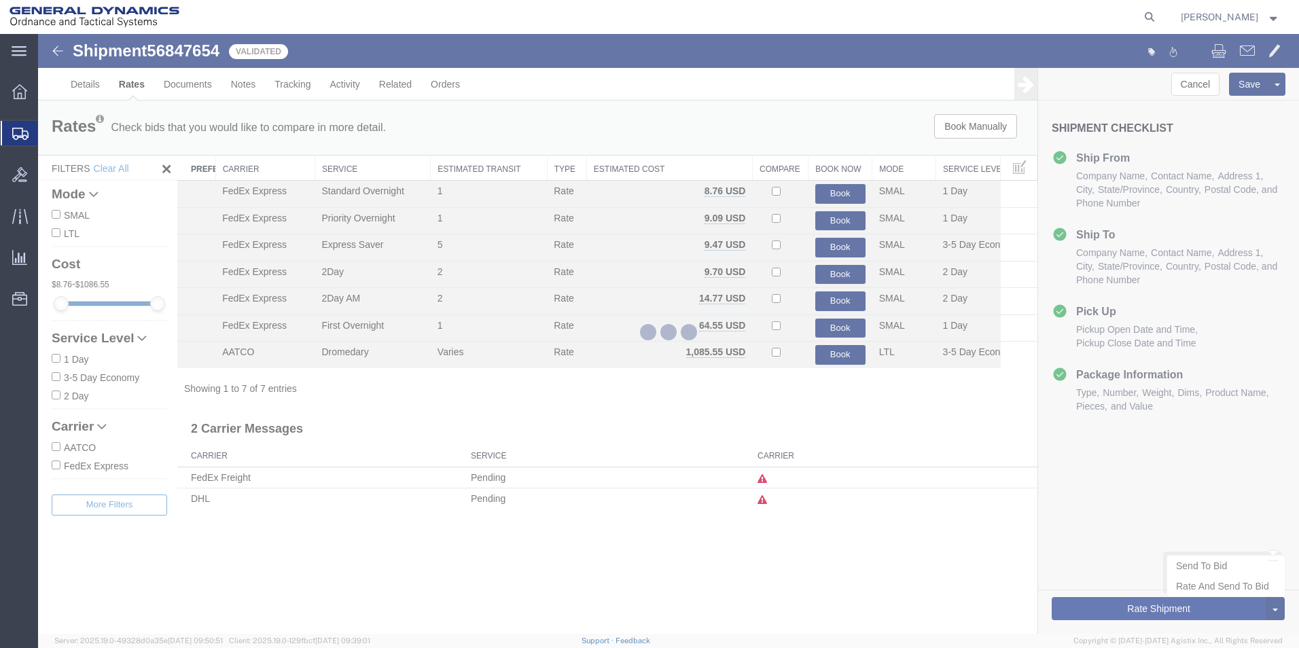
scroll to position [0, 0]
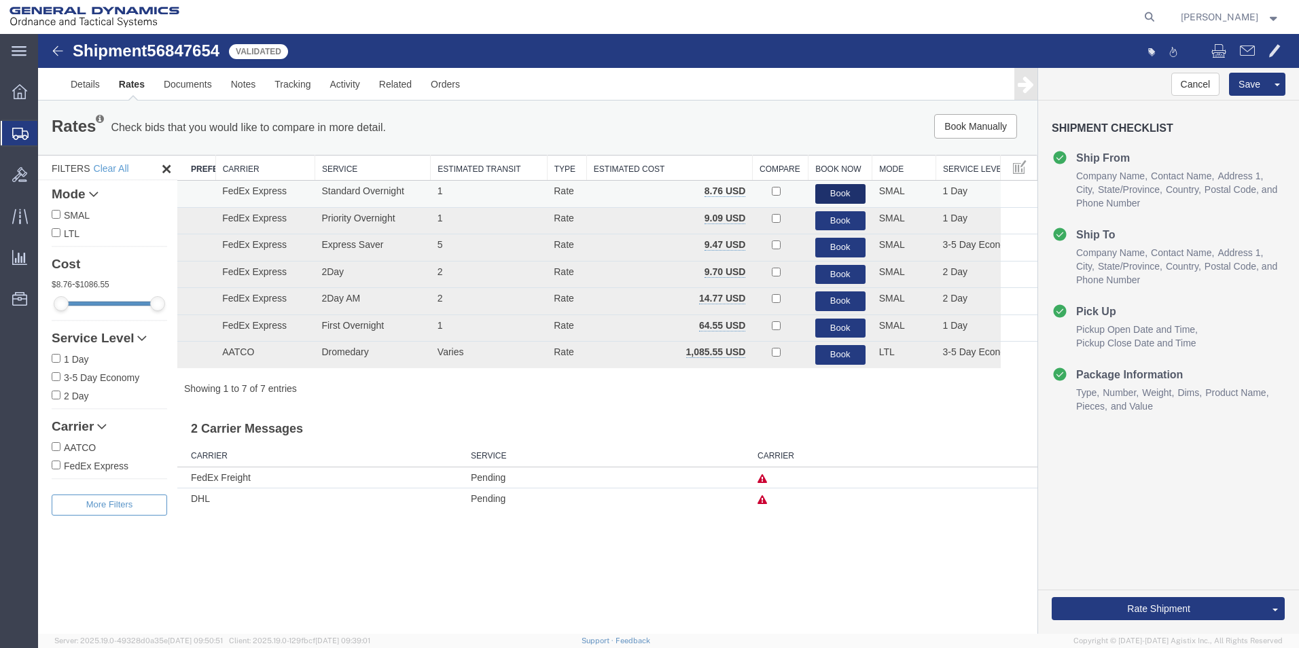
click at [842, 189] on button "Book" at bounding box center [840, 194] width 50 height 20
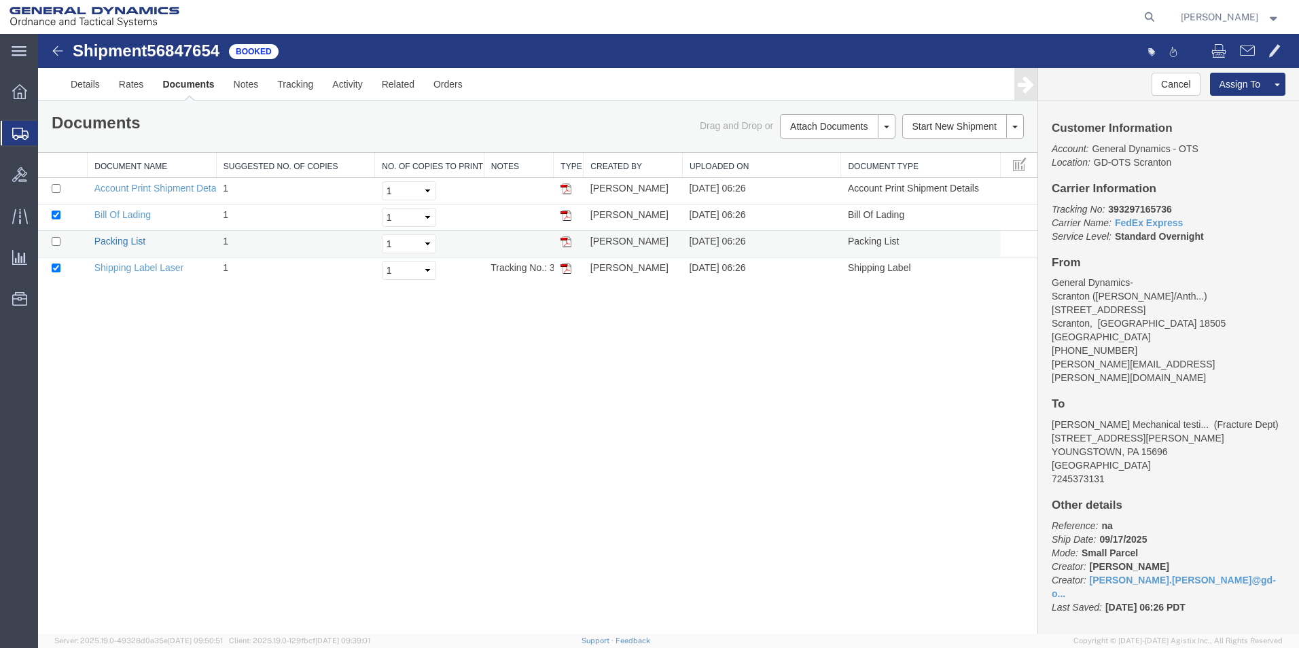
click at [127, 243] on link "Packing List" at bounding box center [119, 241] width 51 height 11
click at [164, 268] on link "Shipping Label Laser" at bounding box center [139, 267] width 90 height 11
